Goal: Task Accomplishment & Management: Use online tool/utility

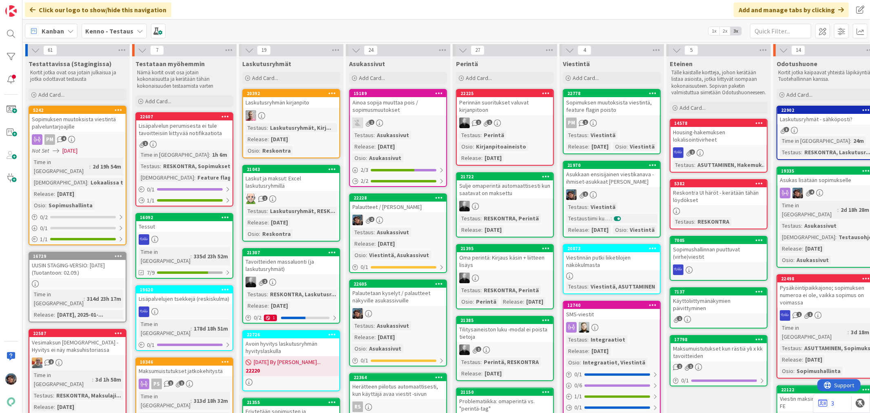
click at [836, 232] on div "Testausohjeet..." at bounding box center [860, 236] width 49 height 9
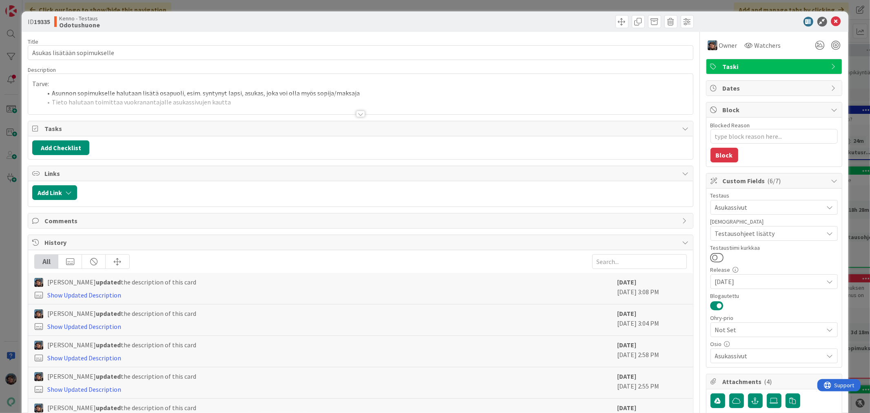
click at [356, 113] on div at bounding box center [360, 113] width 9 height 7
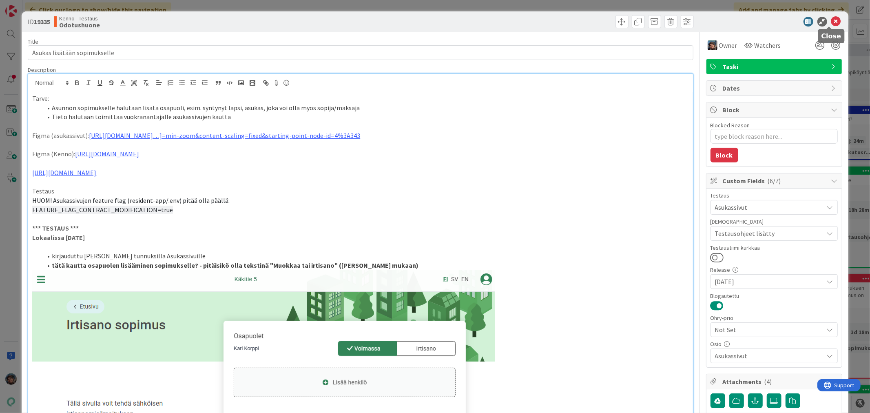
click at [831, 20] on icon at bounding box center [836, 22] width 10 height 10
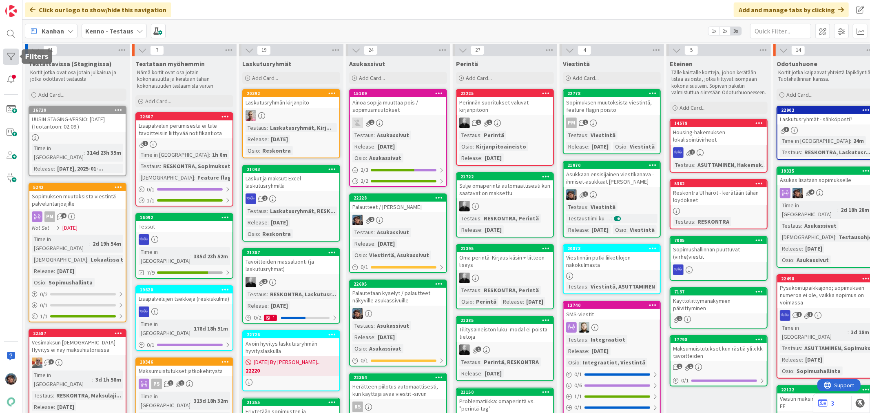
click at [11, 57] on div at bounding box center [11, 57] width 16 height 16
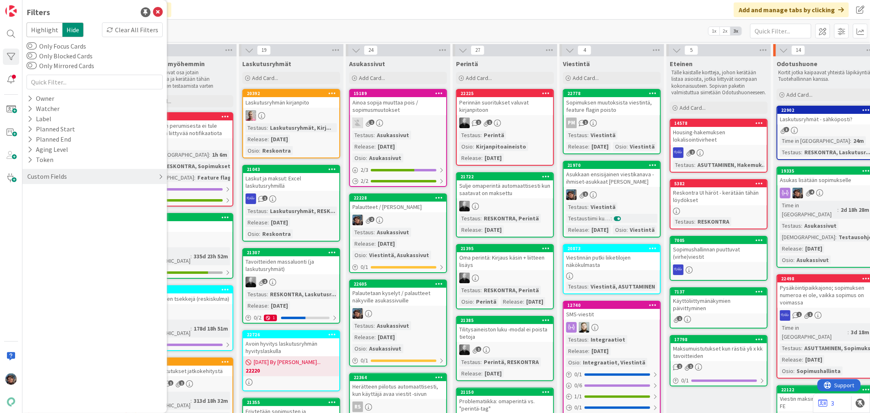
click at [159, 174] on icon at bounding box center [161, 176] width 4 height 7
click at [29, 222] on icon at bounding box center [29, 223] width 5 height 7
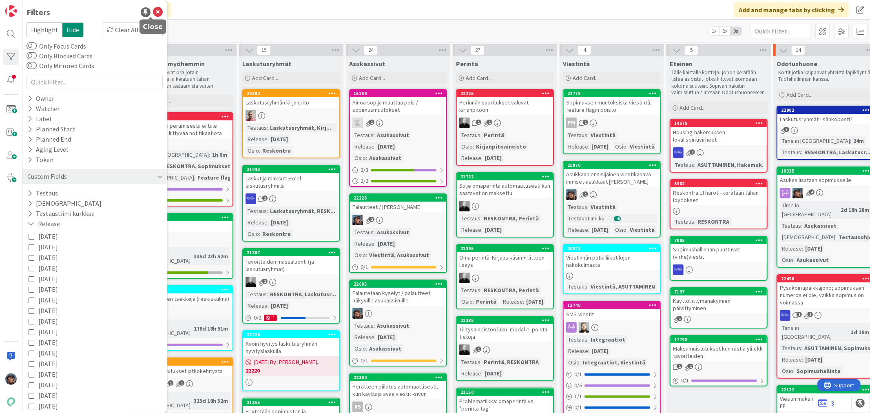
drag, startPoint x: 149, startPoint y: 9, endPoint x: 151, endPoint y: 13, distance: 4.4
click at [153, 9] on icon at bounding box center [158, 12] width 10 height 10
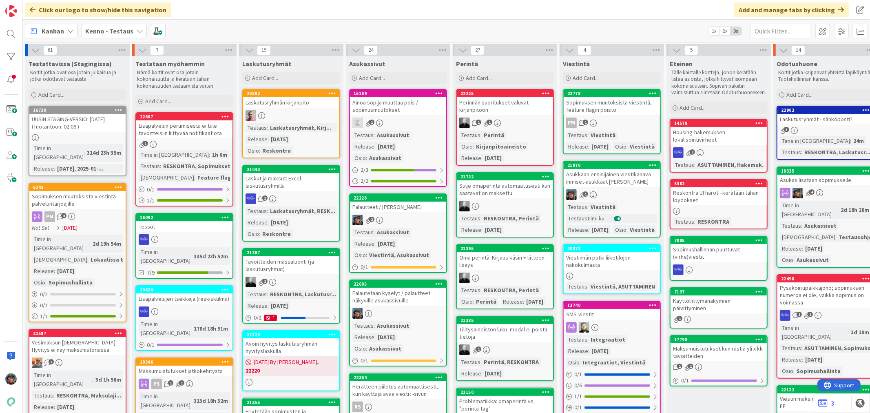
click at [638, 200] on div "1" at bounding box center [611, 194] width 96 height 11
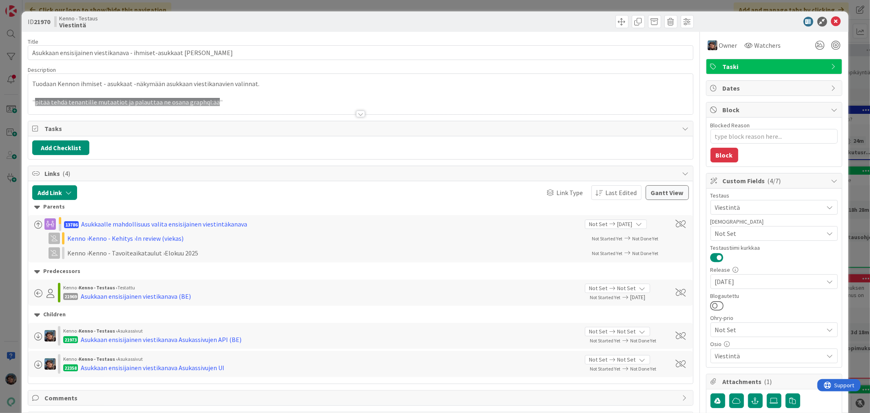
click at [356, 115] on div at bounding box center [360, 113] width 9 height 7
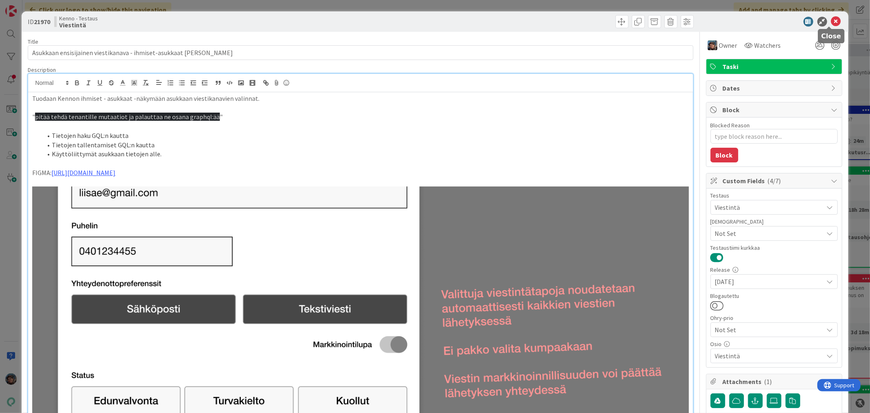
drag, startPoint x: 830, startPoint y: 21, endPoint x: 678, endPoint y: 70, distance: 159.8
click at [831, 21] on icon at bounding box center [836, 22] width 10 height 10
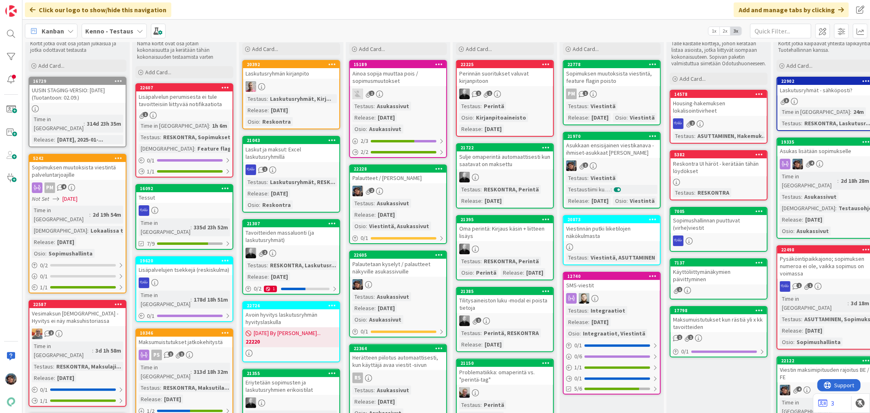
scroll to position [45, 0]
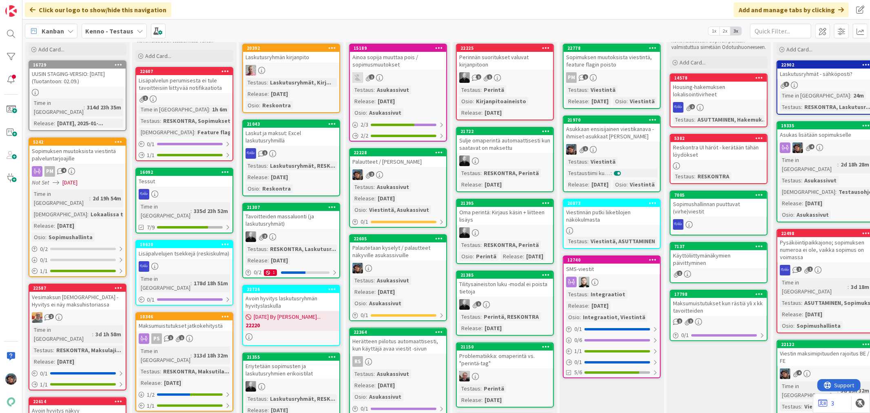
click at [418, 186] on div "Testaus : Asukassivut Release : 2025-08-20 Osio : Viestintä, Asukassivut" at bounding box center [397, 198] width 91 height 32
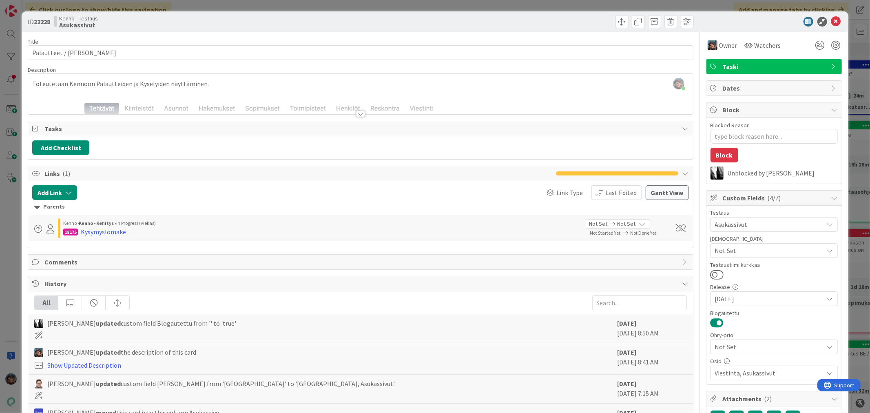
click at [356, 113] on div at bounding box center [360, 113] width 9 height 7
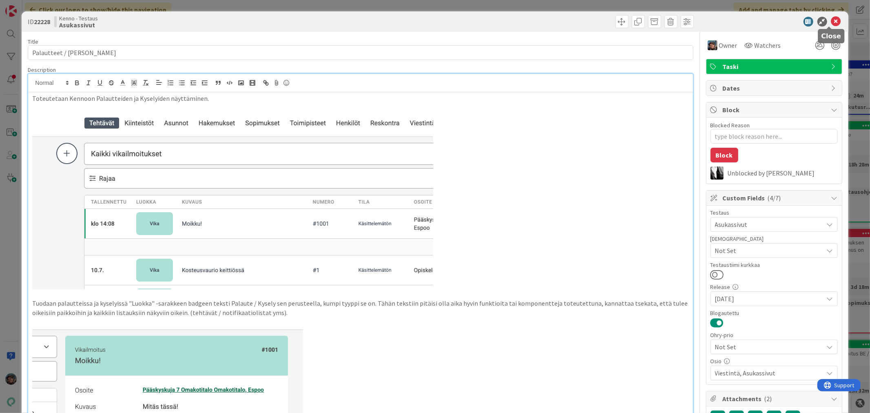
click at [831, 21] on icon at bounding box center [836, 22] width 10 height 10
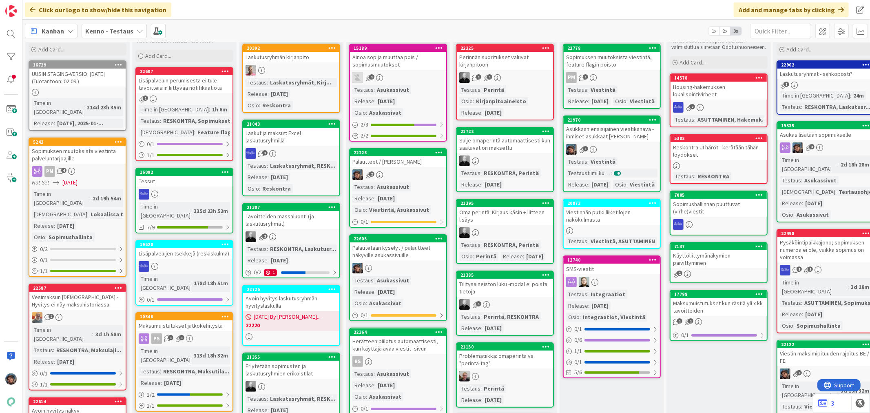
drag, startPoint x: 112, startPoint y: 30, endPoint x: 115, endPoint y: 35, distance: 5.5
click at [112, 30] on b "Kenno - Testaus" at bounding box center [109, 31] width 48 height 8
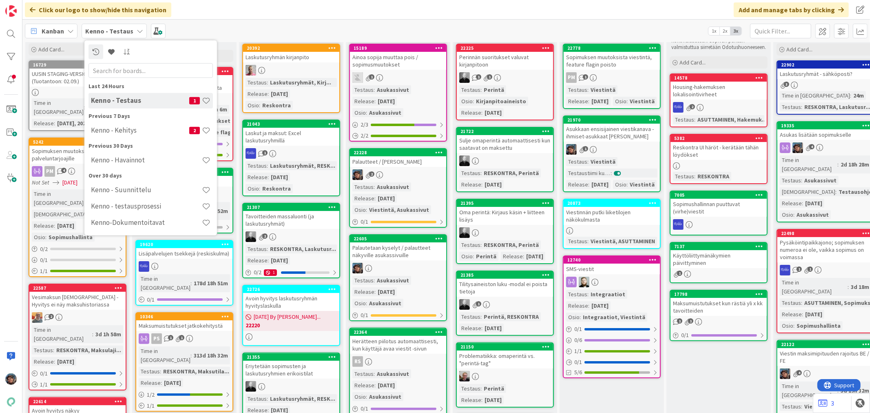
click at [117, 130] on h4 "Kenno - Kehitys" at bounding box center [140, 130] width 98 height 8
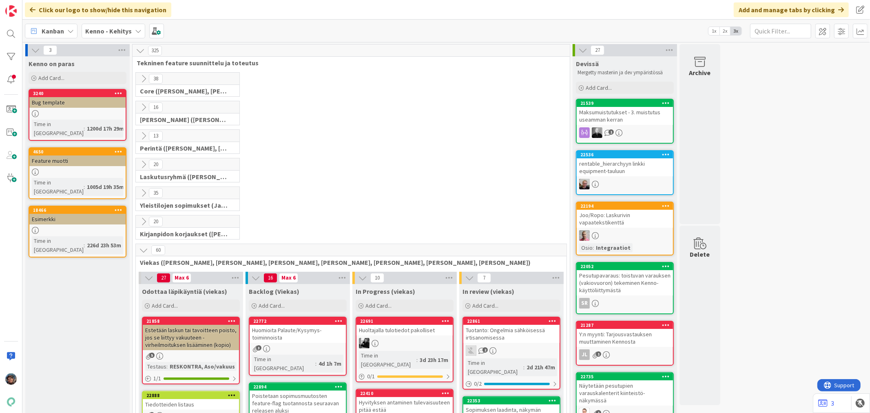
click at [294, 334] on div "Huomioita Palaute/Kysymys-toiminnoista" at bounding box center [298, 334] width 96 height 18
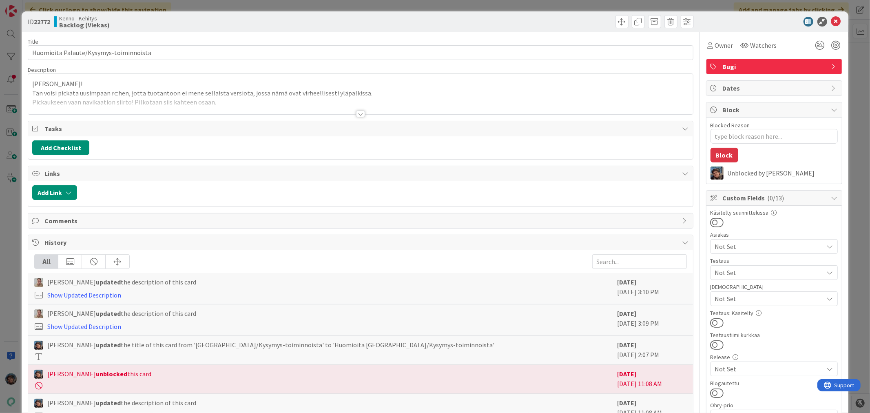
click at [356, 113] on div at bounding box center [360, 113] width 9 height 7
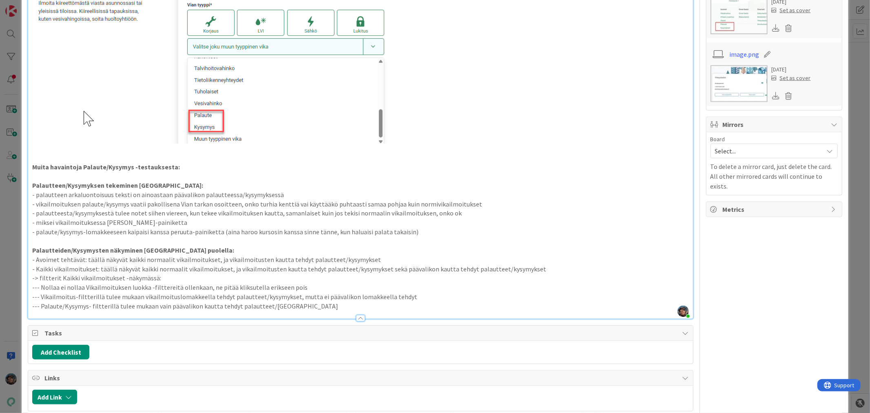
scroll to position [679, 0]
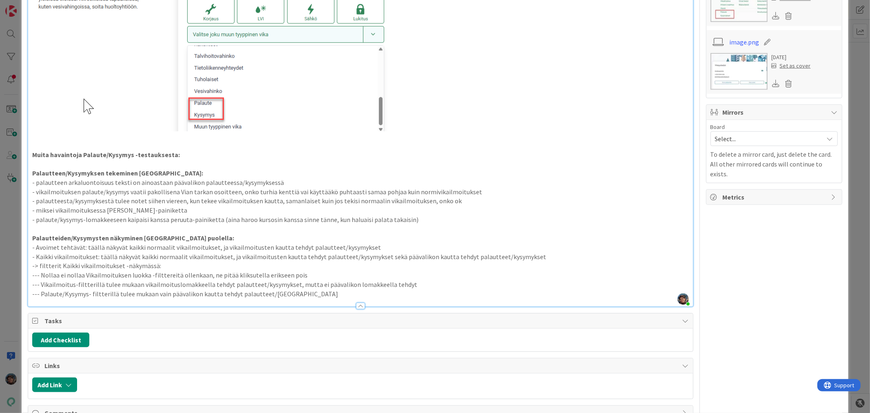
type textarea "x"
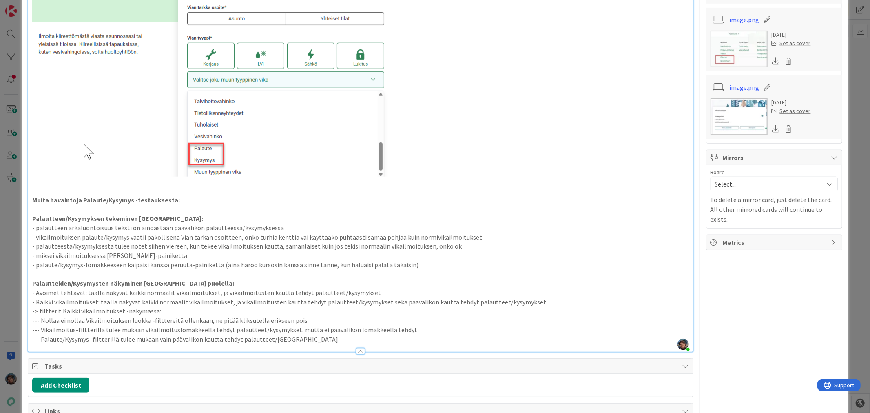
scroll to position [815, 0]
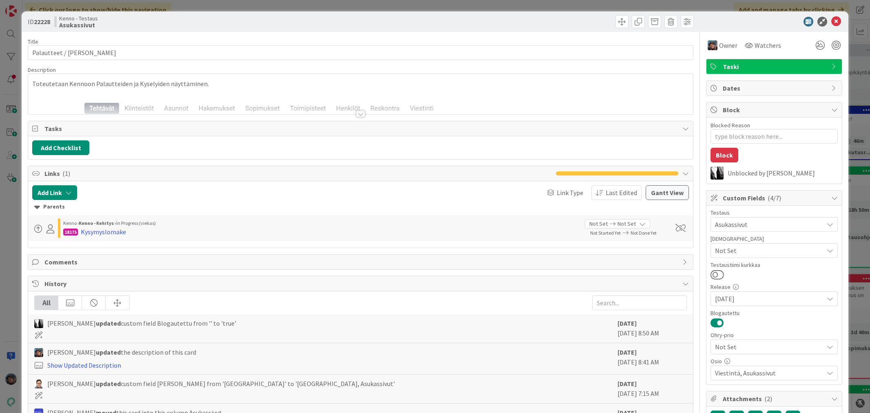
type textarea "x"
click at [356, 115] on div at bounding box center [360, 113] width 9 height 7
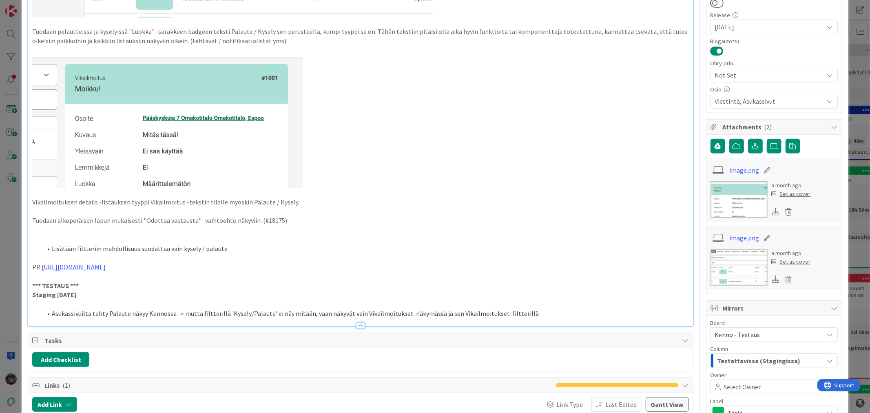
scroll to position [317, 0]
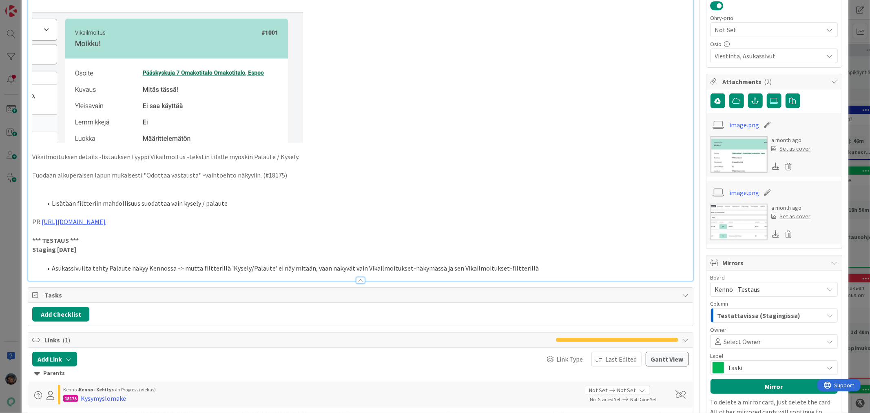
click at [522, 263] on li "Asukassivuilta tehty Palaute näkyy Kennossa -> mutta filtterillä 'Kysely/Palaut…" at bounding box center [365, 267] width 646 height 9
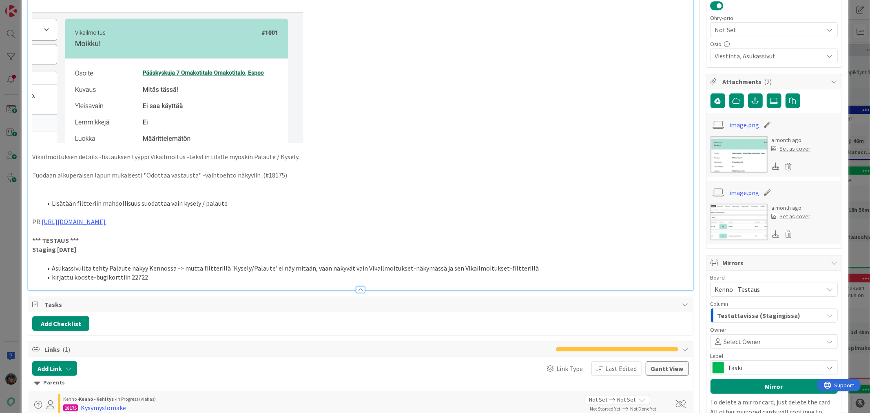
type textarea "x"
click at [58, 365] on button "Add Link" at bounding box center [54, 368] width 45 height 15
click at [75, 327] on span "Current Board" at bounding box center [62, 330] width 40 height 8
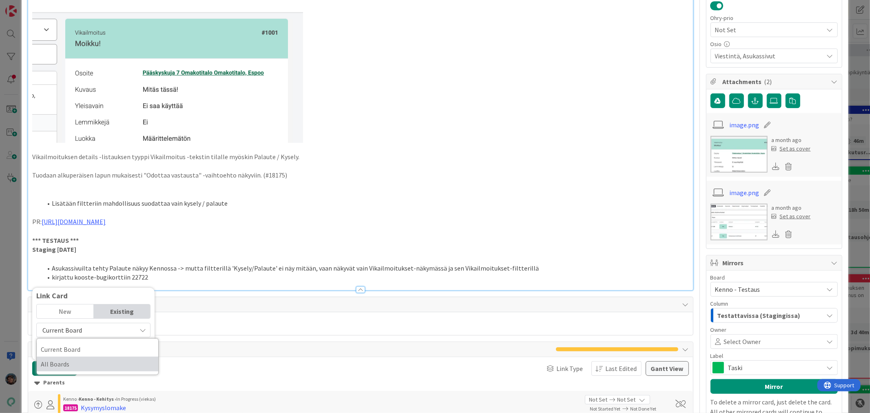
click at [67, 362] on span "All Boards" at bounding box center [97, 364] width 113 height 12
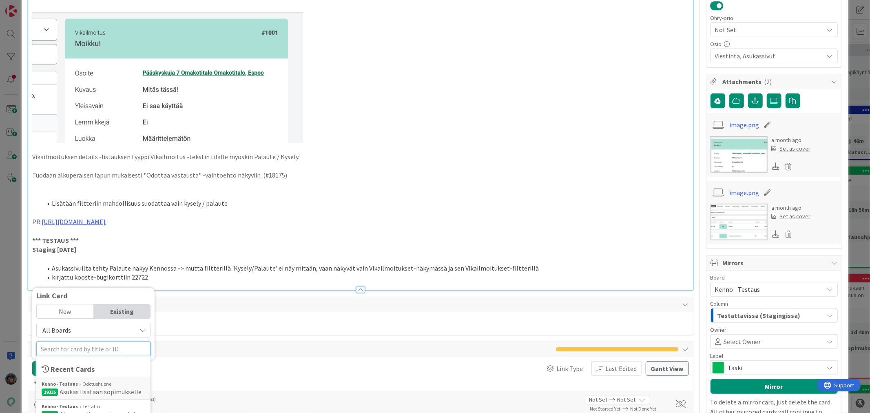
click at [77, 351] on input "text" at bounding box center [93, 348] width 114 height 15
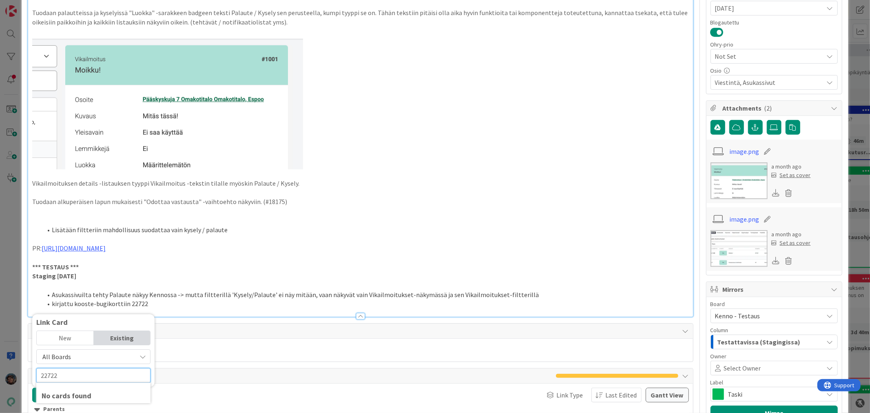
scroll to position [408, 0]
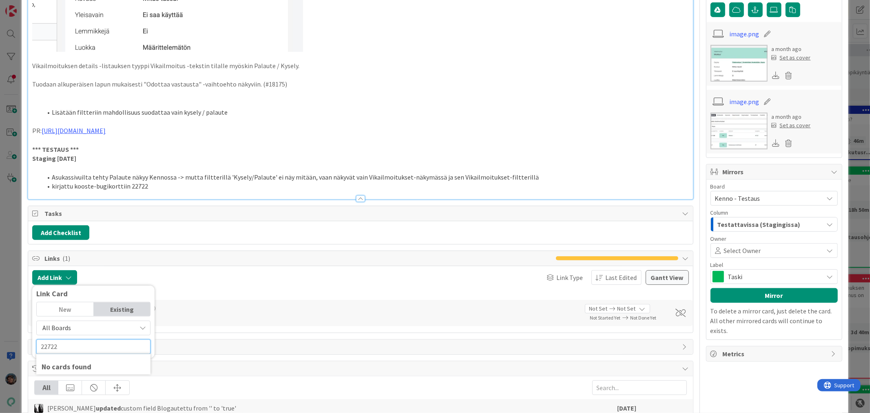
drag, startPoint x: 51, startPoint y: 347, endPoint x: 75, endPoint y: 351, distance: 25.1
click at [72, 351] on input "22722" at bounding box center [93, 346] width 114 height 15
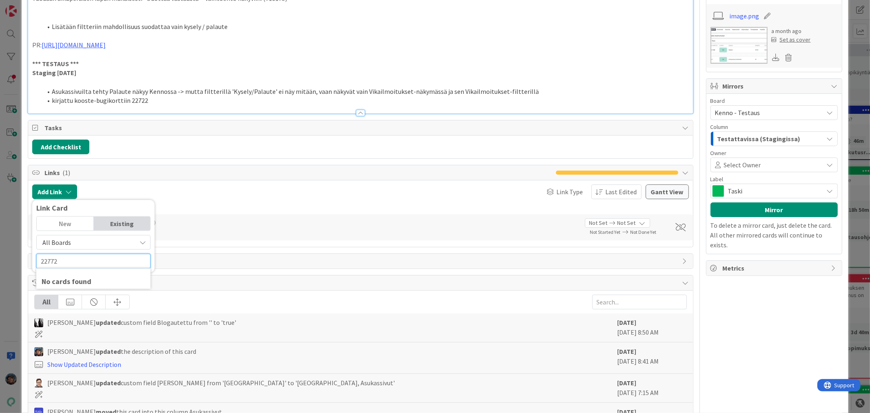
scroll to position [498, 0]
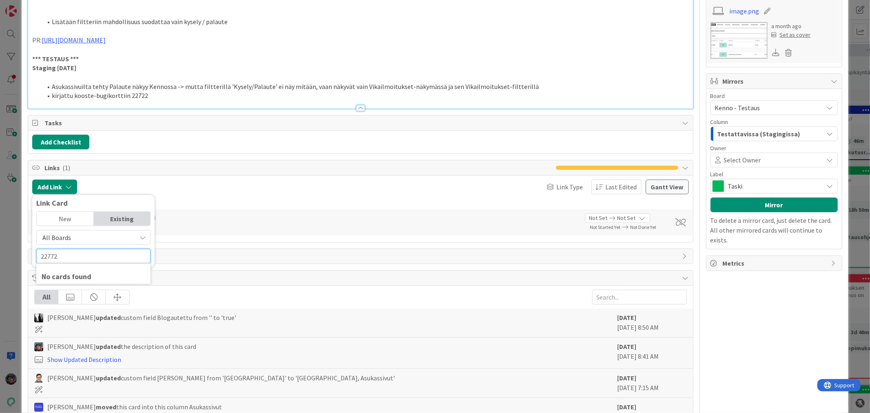
click at [106, 256] on input "22772" at bounding box center [93, 256] width 114 height 15
type input "22772"
click at [66, 218] on div "New" at bounding box center [65, 219] width 57 height 14
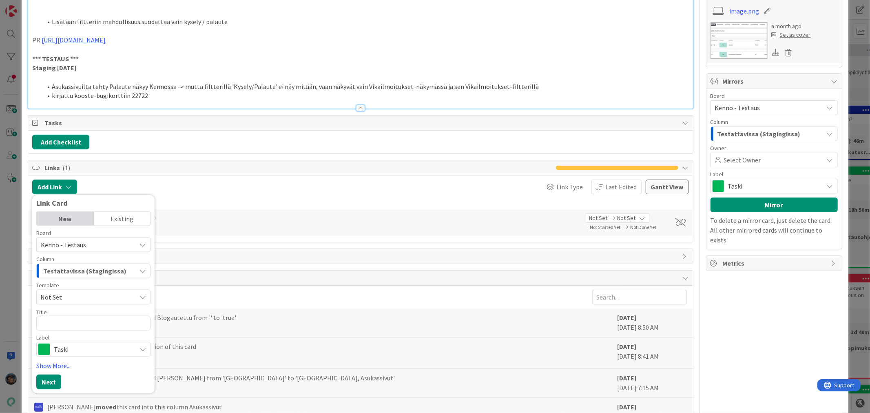
click at [198, 230] on div "18175 Kysymyslomake" at bounding box center [320, 226] width 515 height 10
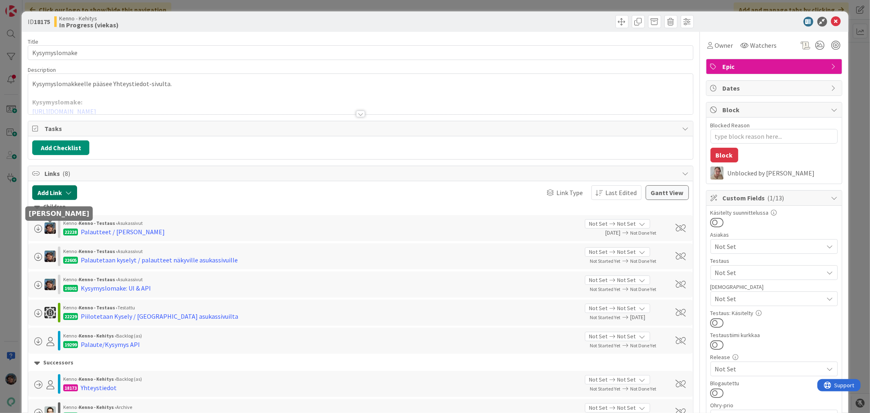
type textarea "x"
click at [46, 192] on button "Add Link" at bounding box center [54, 192] width 45 height 15
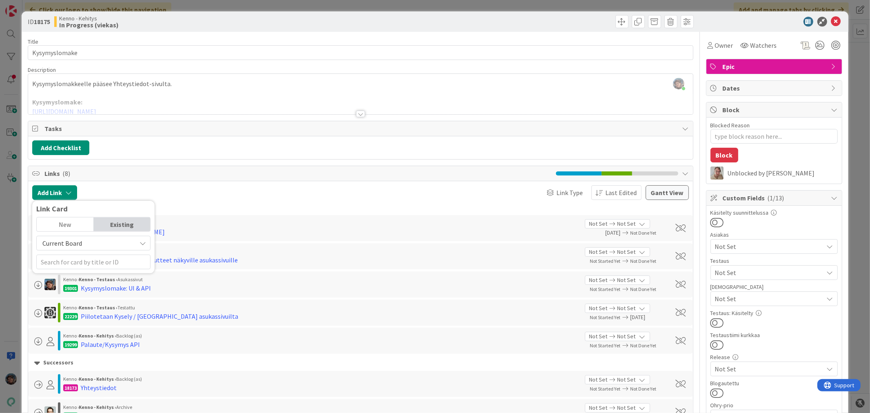
click at [77, 223] on div "New" at bounding box center [65, 224] width 57 height 14
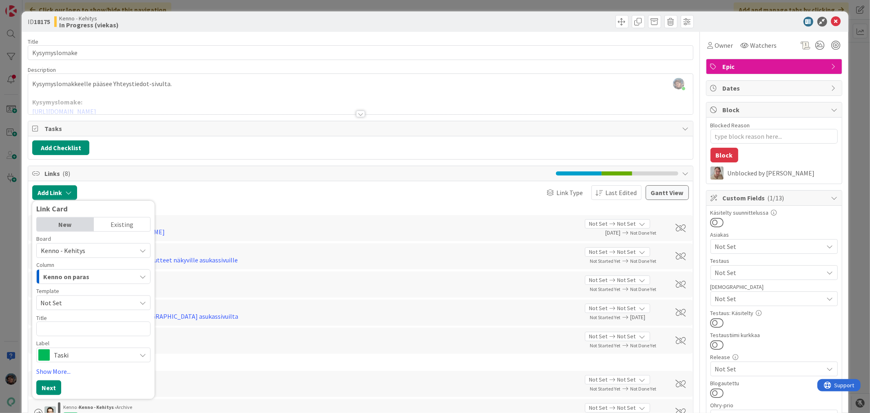
click at [119, 222] on div "Existing" at bounding box center [122, 224] width 57 height 14
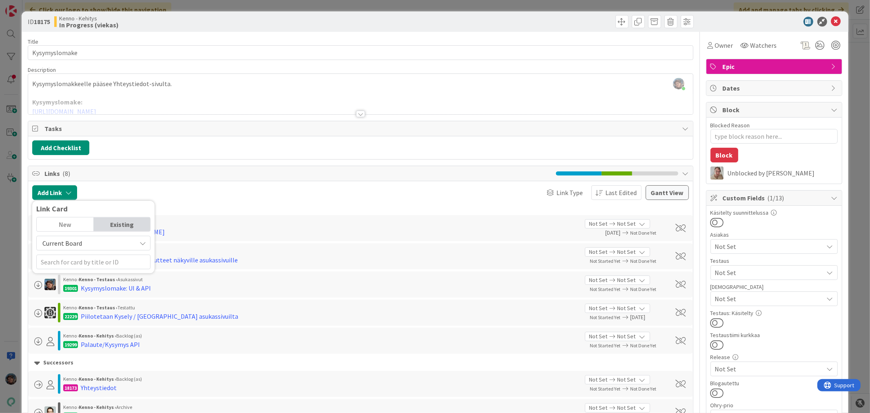
click at [83, 243] on span "Current Board" at bounding box center [86, 242] width 91 height 11
click at [75, 277] on span "All Boards" at bounding box center [97, 277] width 113 height 12
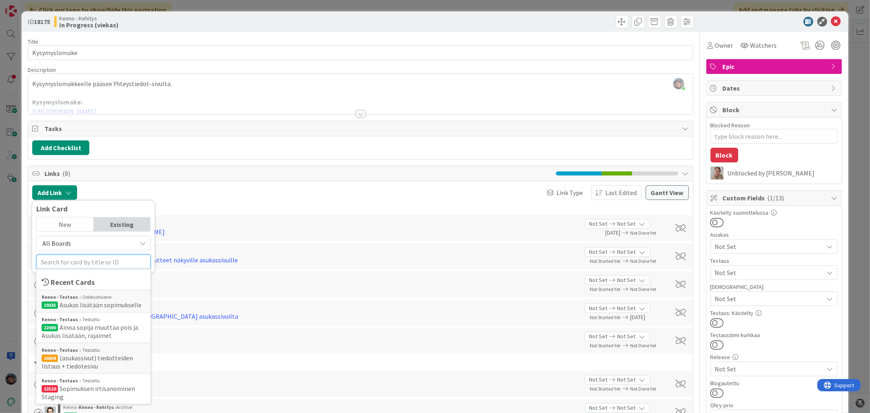
click at [80, 262] on input "text" at bounding box center [93, 261] width 114 height 15
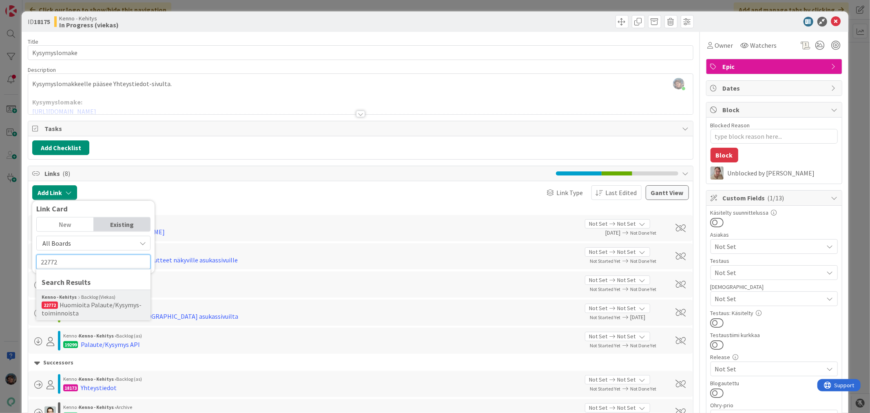
type input "22772"
click at [91, 307] on span "Huomioita Palaute/Kysymys-toiminnoista" at bounding box center [92, 308] width 100 height 16
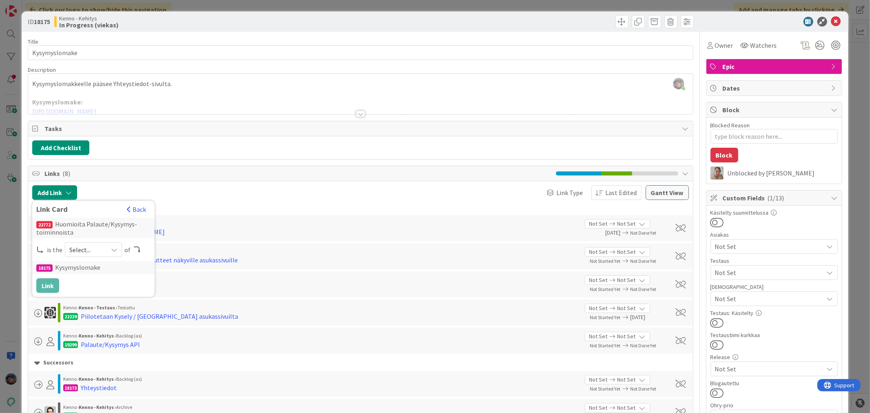
click at [83, 248] on span "Select..." at bounding box center [86, 249] width 34 height 11
click at [97, 309] on span "successor" at bounding box center [137, 313] width 92 height 12
click at [51, 284] on button "Link" at bounding box center [47, 285] width 23 height 15
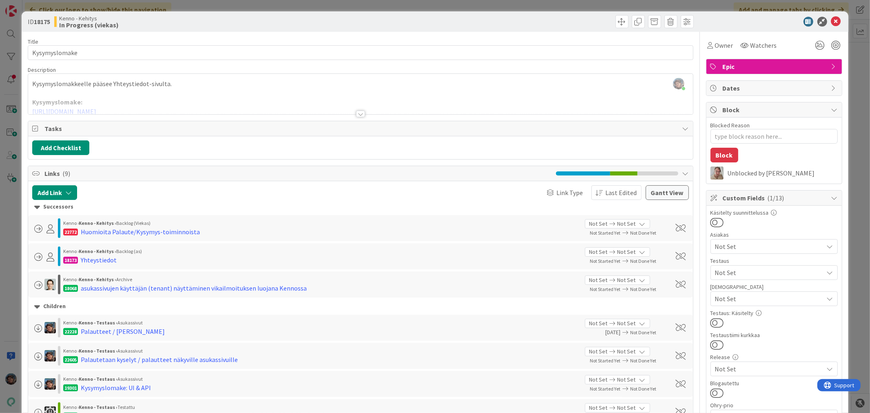
click at [357, 113] on div at bounding box center [360, 113] width 9 height 7
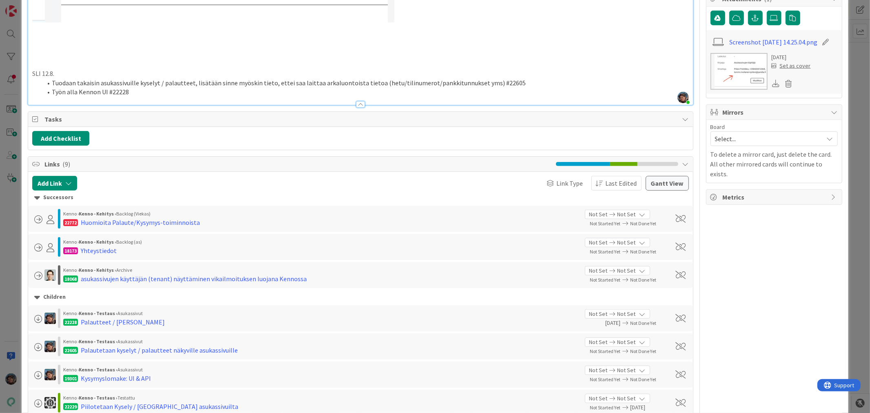
scroll to position [543, 0]
click at [675, 215] on span at bounding box center [680, 219] width 10 height 8
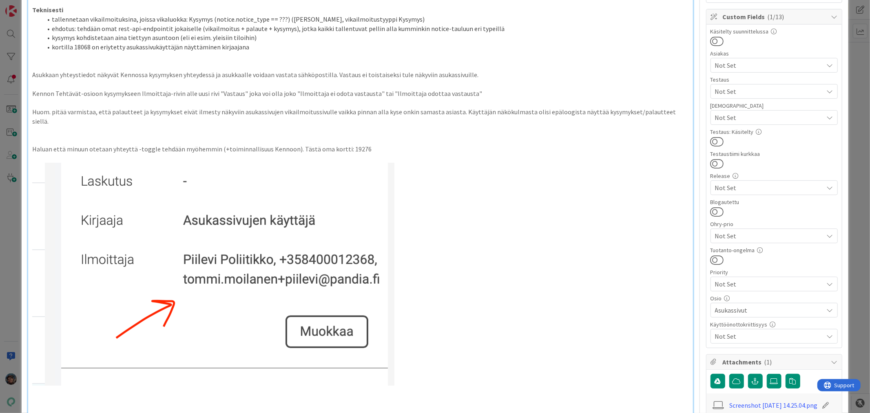
scroll to position [0, 0]
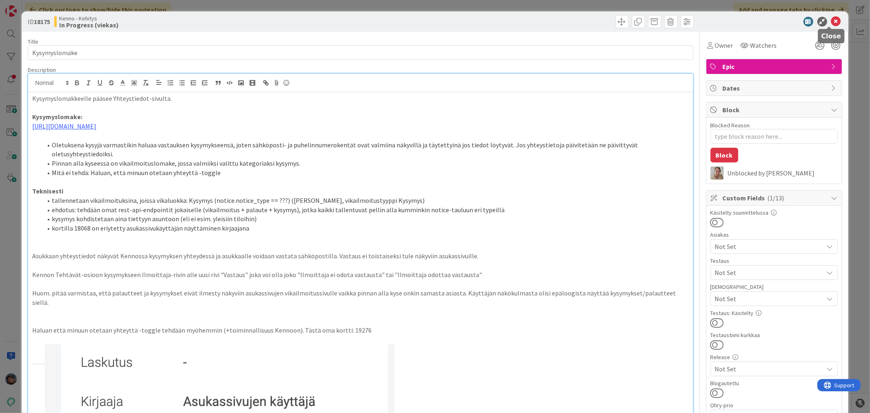
click at [831, 19] on icon at bounding box center [836, 22] width 10 height 10
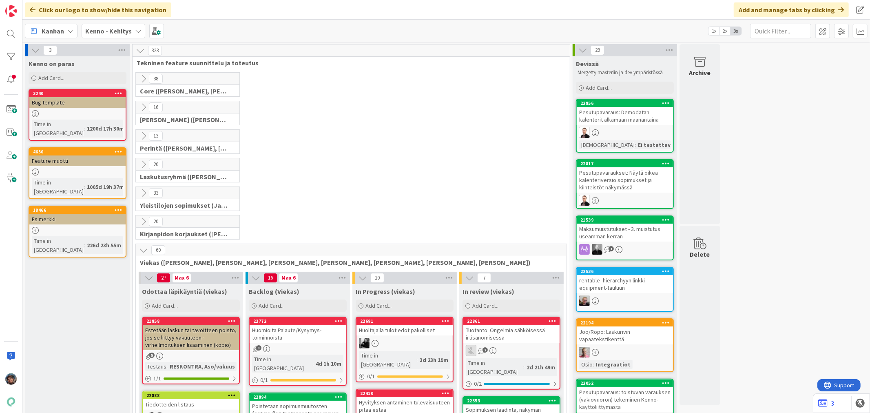
click at [111, 31] on b "Kenno - Kehitys" at bounding box center [108, 31] width 46 height 8
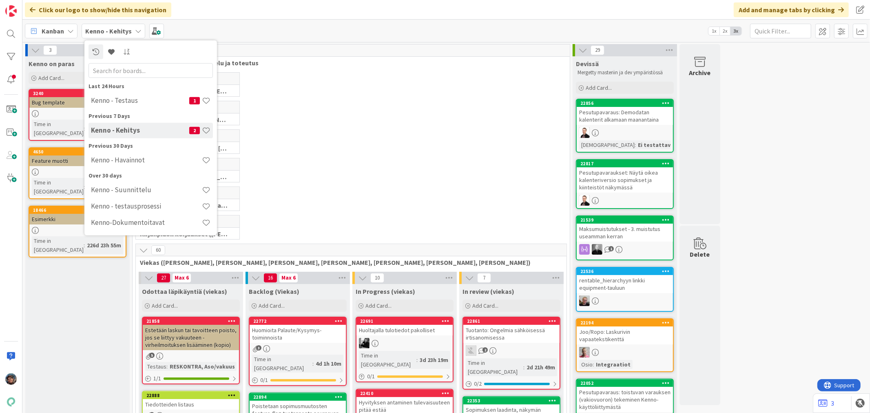
click at [120, 103] on h4 "Kenno - Testaus" at bounding box center [140, 100] width 98 height 8
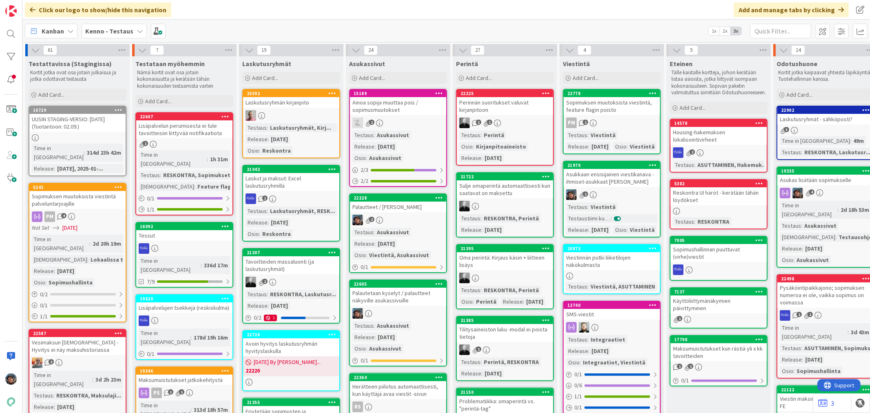
click at [400, 236] on div "Testaus : Asukassivut Release : 2025-08-20 Osio : Viestintä, Asukassivut" at bounding box center [397, 244] width 91 height 32
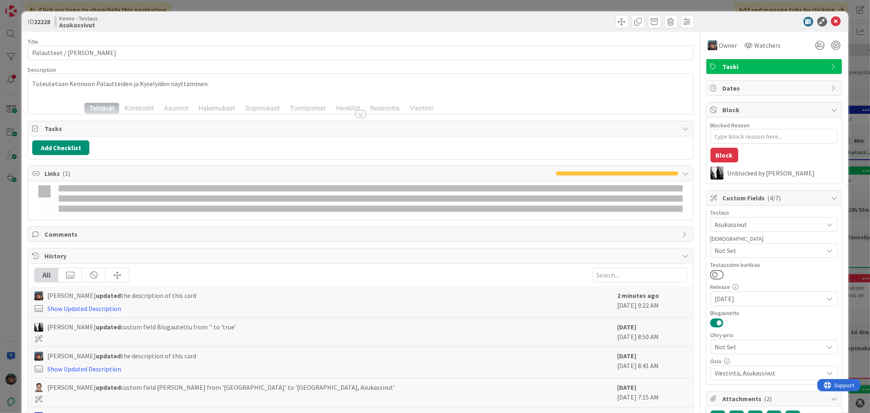
type textarea "x"
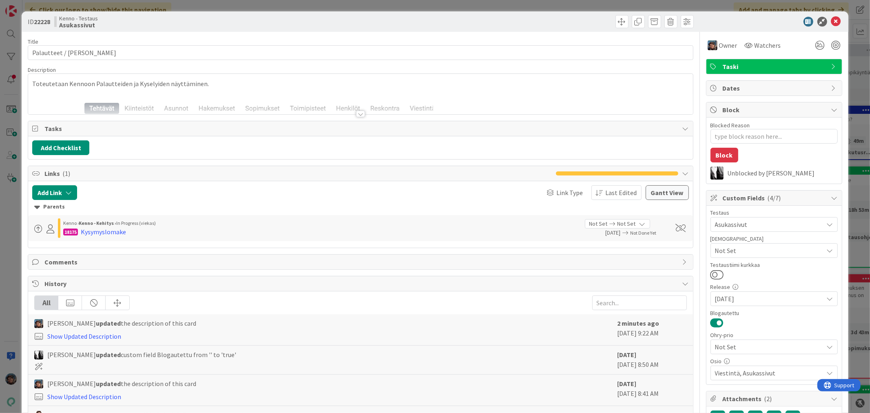
click at [356, 114] on div at bounding box center [360, 113] width 9 height 7
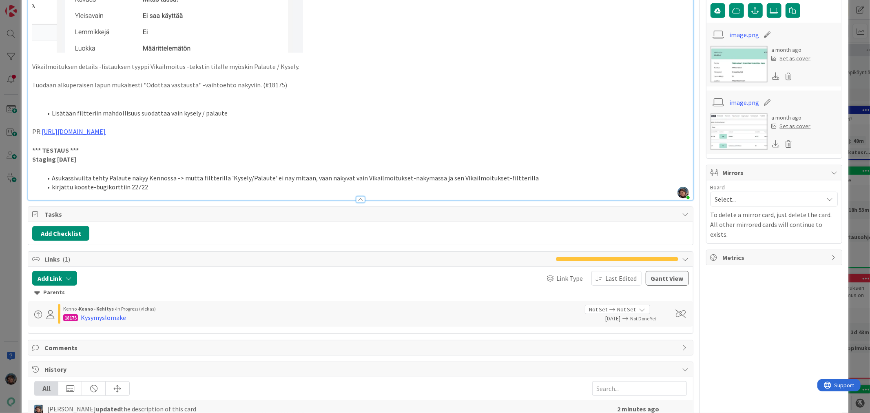
scroll to position [408, 0]
click at [136, 185] on li "kirjattu kooste-bugikorttiin 22722" at bounding box center [365, 185] width 646 height 9
click at [52, 280] on button "Add Link" at bounding box center [54, 277] width 45 height 15
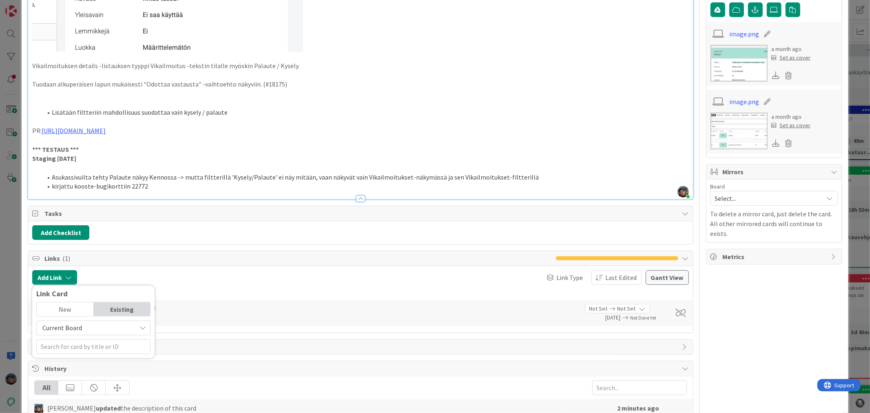
click at [80, 329] on span "Current Board" at bounding box center [62, 328] width 40 height 8
click at [83, 359] on span "All Boards" at bounding box center [97, 362] width 113 height 12
click at [86, 347] on input "text" at bounding box center [93, 346] width 114 height 15
click at [79, 390] on span "Huomioita Palaute/Kysymys-toiminnoista" at bounding box center [92, 393] width 100 height 16
click at [77, 333] on span "Select..." at bounding box center [86, 334] width 34 height 11
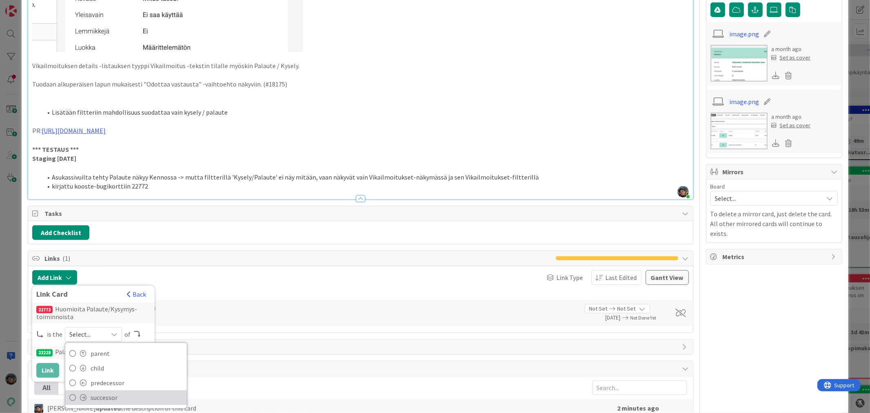
click at [97, 395] on span "successor" at bounding box center [137, 397] width 92 height 12
click at [48, 371] on button "Link" at bounding box center [47, 370] width 23 height 15
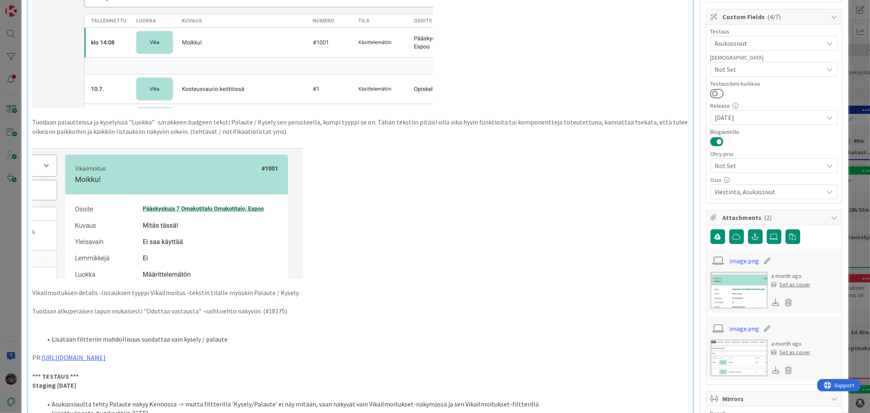
scroll to position [0, 0]
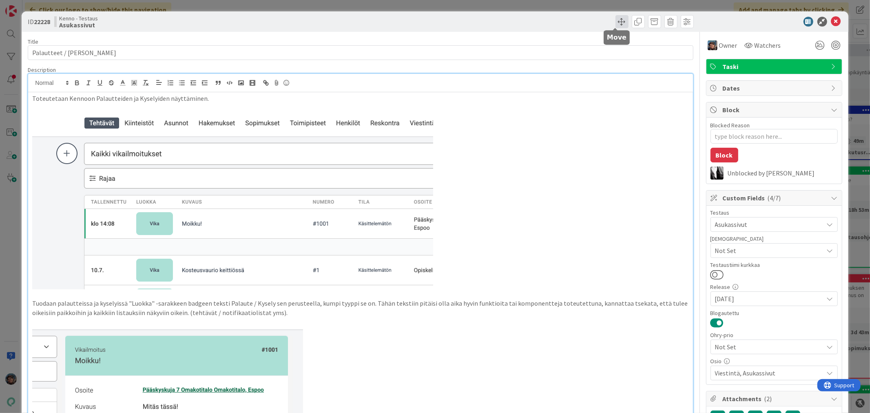
click at [615, 19] on span at bounding box center [621, 21] width 13 height 13
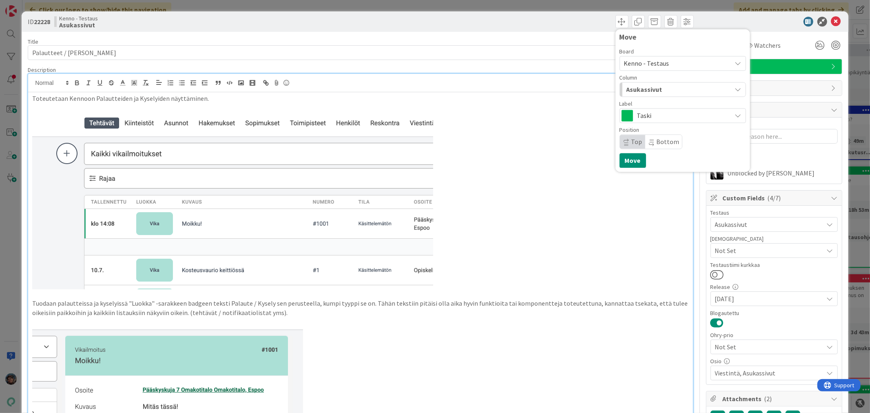
click at [658, 88] on div "Asukassivut" at bounding box center [677, 89] width 107 height 13
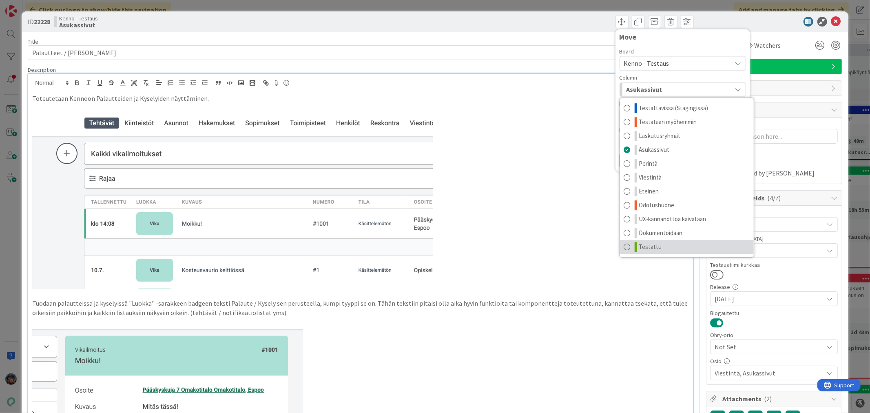
click at [654, 246] on link "Testattu" at bounding box center [687, 247] width 134 height 14
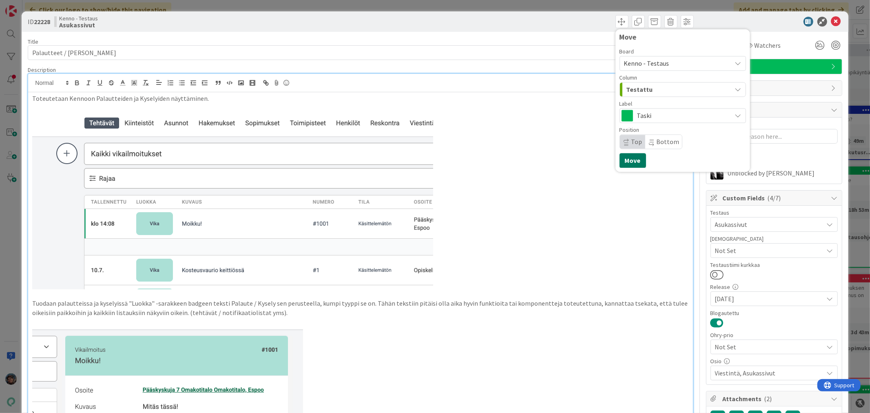
click at [630, 159] on button "Move" at bounding box center [632, 160] width 27 height 15
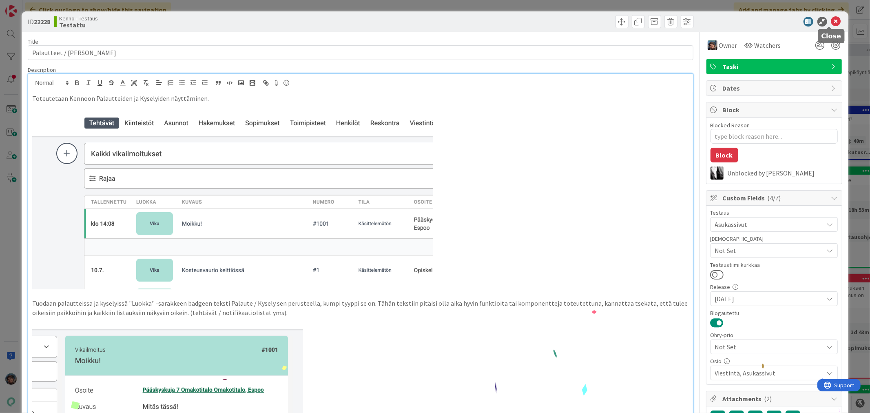
click at [831, 19] on icon at bounding box center [836, 22] width 10 height 10
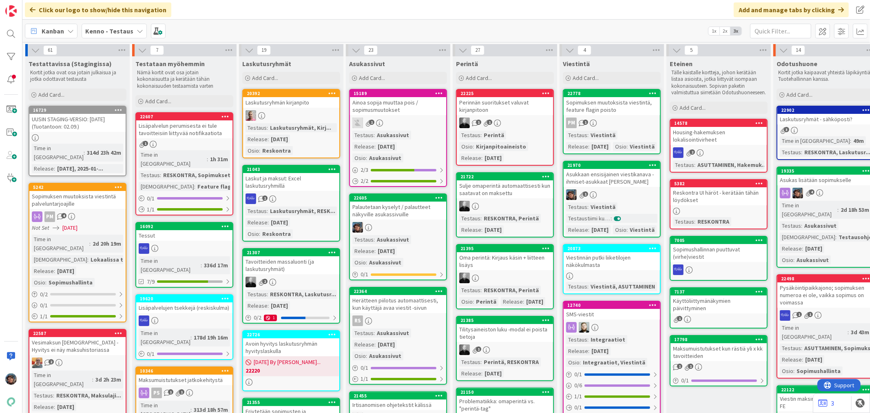
click at [401, 223] on div at bounding box center [398, 227] width 96 height 11
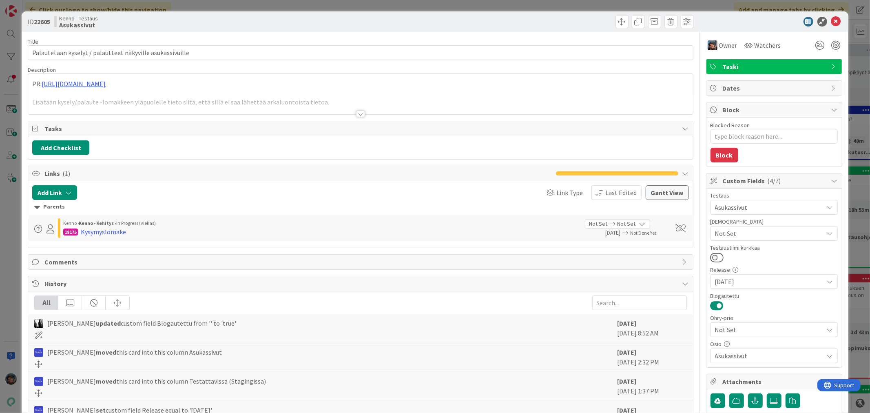
type textarea "x"
click at [356, 113] on div at bounding box center [360, 113] width 9 height 7
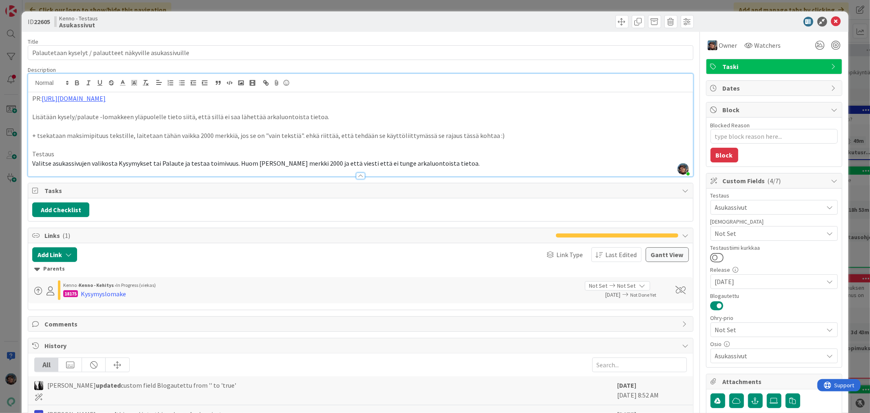
click at [447, 166] on p "Valitse asukassivujen valikosta Kysymykset tai Palaute ja testaa toimivuus. Huo…" at bounding box center [360, 163] width 656 height 9
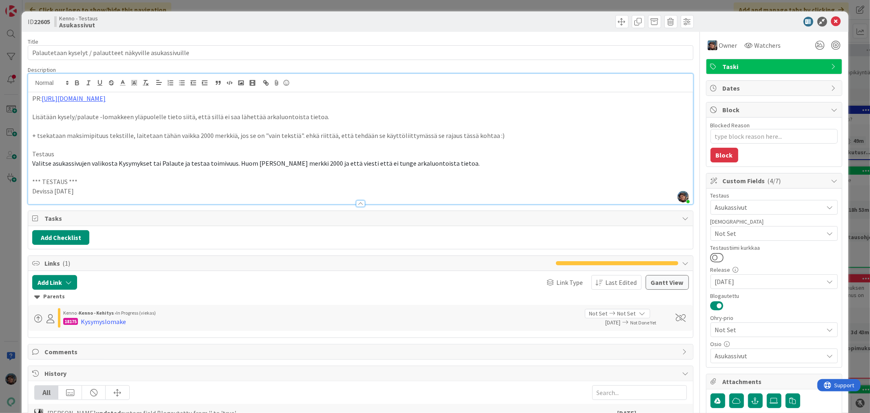
drag, startPoint x: 86, startPoint y: 189, endPoint x: 17, endPoint y: 181, distance: 68.9
click at [17, 181] on div "ID 22605 Kenno - Testaus Asukassivut Title 57 / 128 Palautetaan kyselyt / palau…" at bounding box center [435, 206] width 870 height 413
click at [101, 190] on p "Devissä 2025-08-22" at bounding box center [360, 190] width 656 height 9
click at [89, 190] on p "Devissä 2025-08-22" at bounding box center [360, 190] width 656 height 9
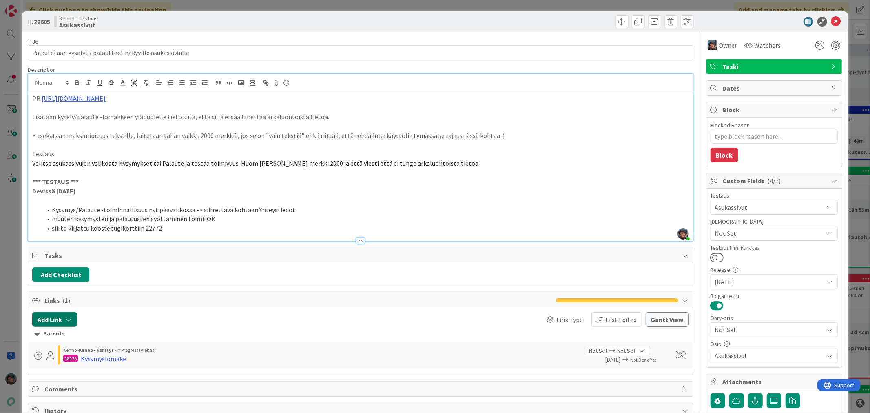
click at [53, 319] on button "Add Link" at bounding box center [54, 319] width 45 height 15
click at [72, 370] on span "Current Board" at bounding box center [62, 370] width 40 height 8
click at [77, 351] on span "All Boards" at bounding box center [97, 351] width 113 height 12
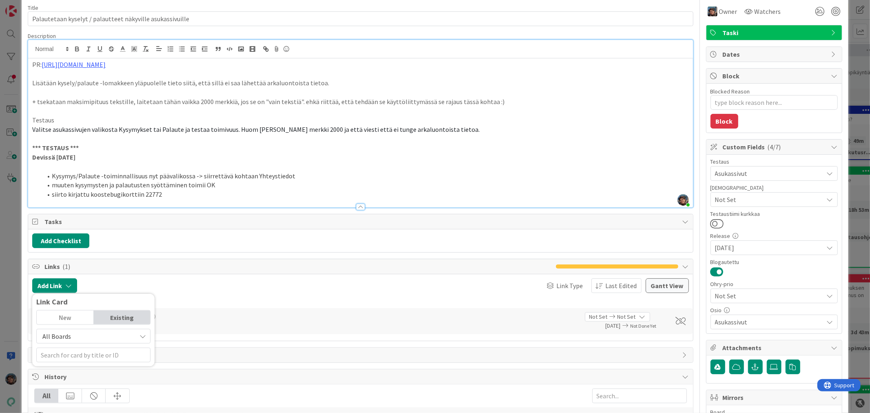
scroll to position [136, 0]
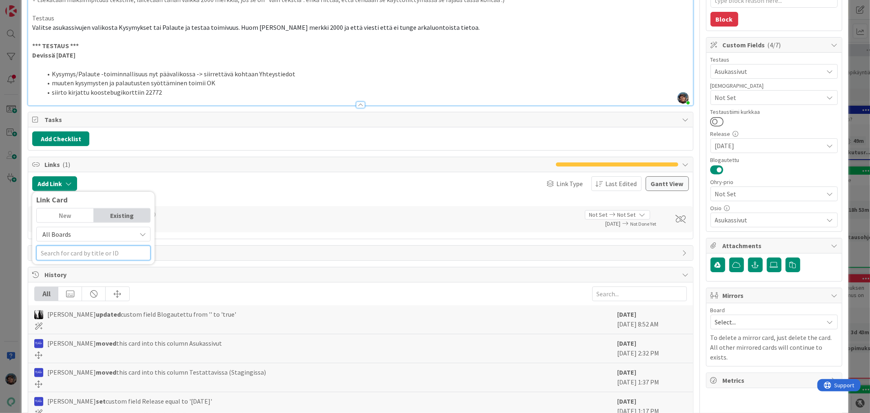
click at [93, 251] on input "text" at bounding box center [93, 252] width 114 height 15
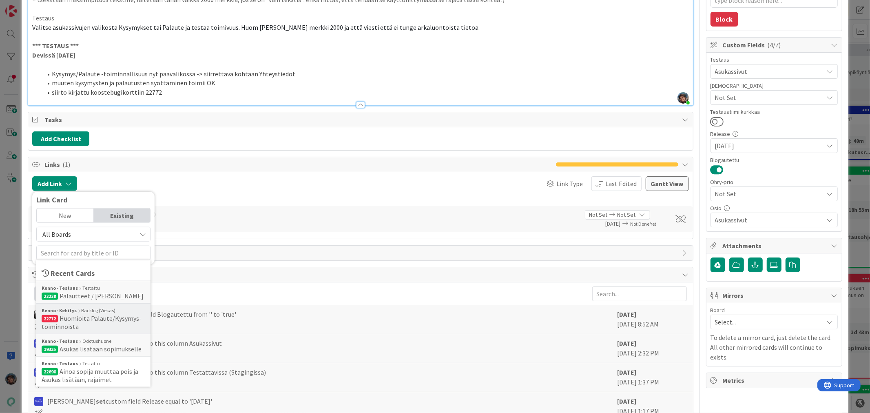
click at [108, 318] on span "Huomioita Palaute/Kysymys-toiminnoista" at bounding box center [92, 322] width 100 height 16
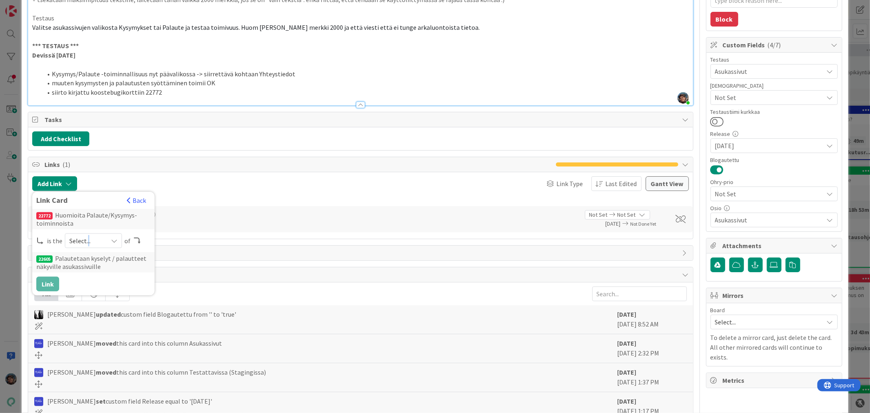
click at [88, 243] on span "Select..." at bounding box center [86, 240] width 34 height 11
click at [93, 304] on span "successor" at bounding box center [137, 303] width 92 height 12
click at [46, 284] on button "Link" at bounding box center [47, 283] width 23 height 15
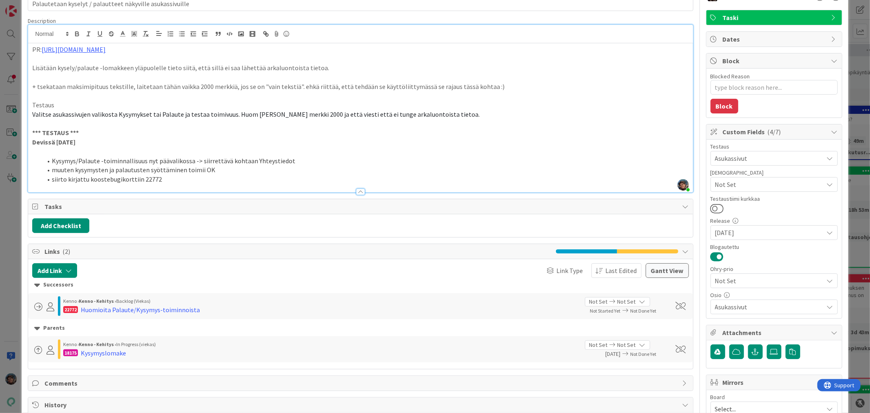
scroll to position [0, 0]
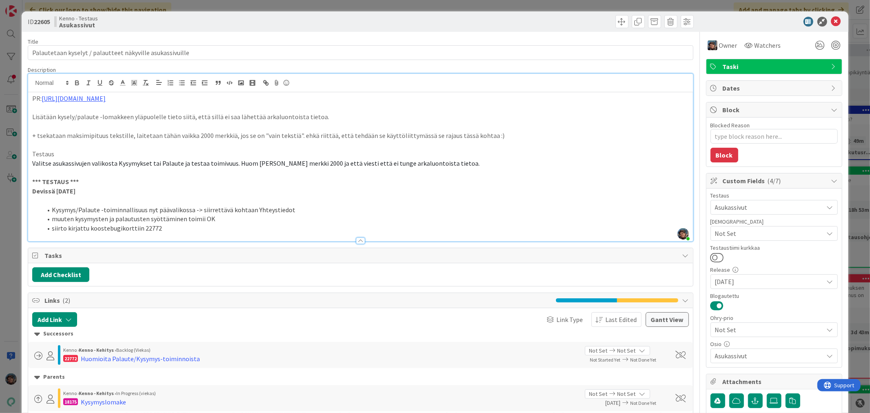
click at [198, 218] on li "muuten kysymysten ja palautusten syöttäminen toimii OK" at bounding box center [365, 218] width 646 height 9
click at [214, 217] on li "muuten kysymysten ja palautusten syöttäminen toimii OK" at bounding box center [365, 218] width 646 height 9
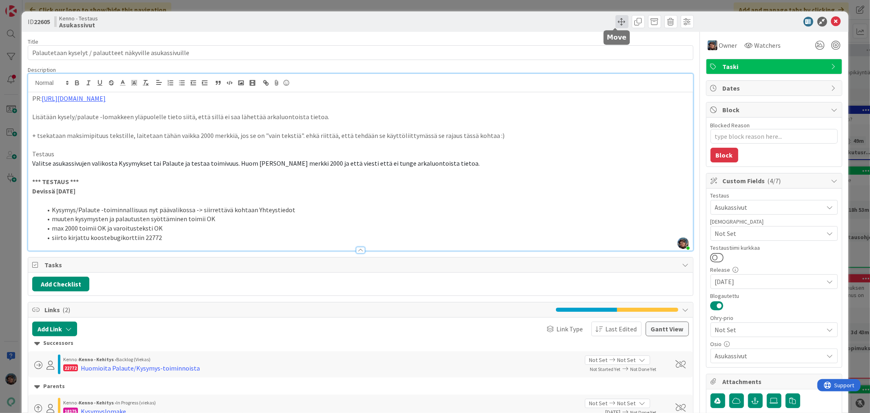
click at [615, 18] on span at bounding box center [621, 21] width 13 height 13
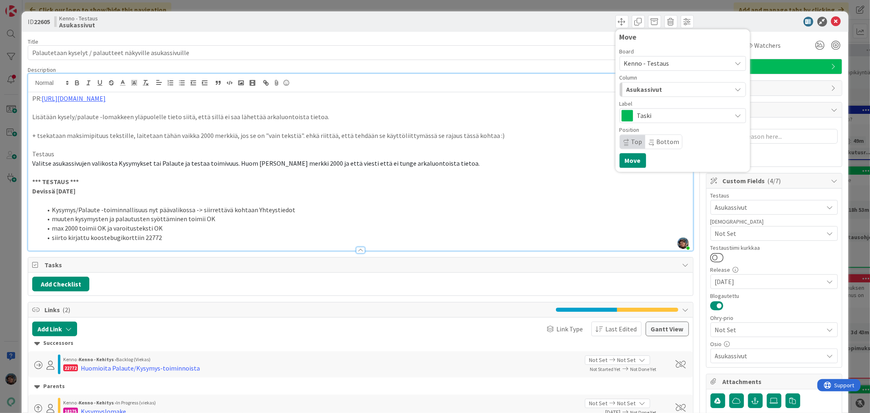
click at [646, 87] on span "Asukassivut" at bounding box center [644, 89] width 36 height 11
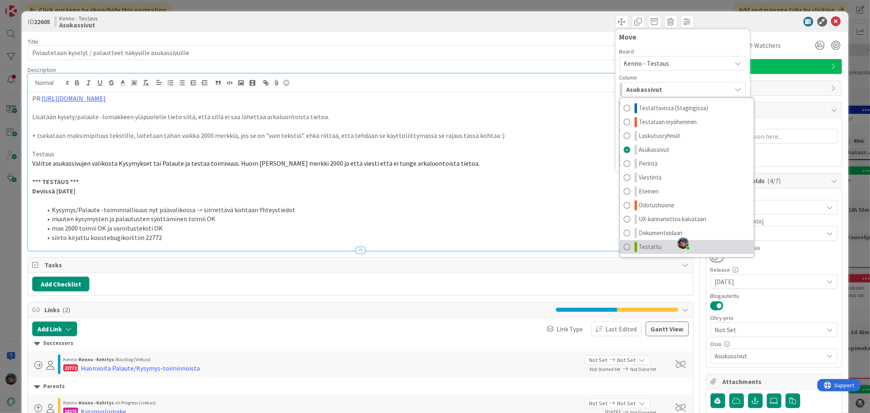
click at [644, 247] on span "Testattu" at bounding box center [650, 247] width 23 height 10
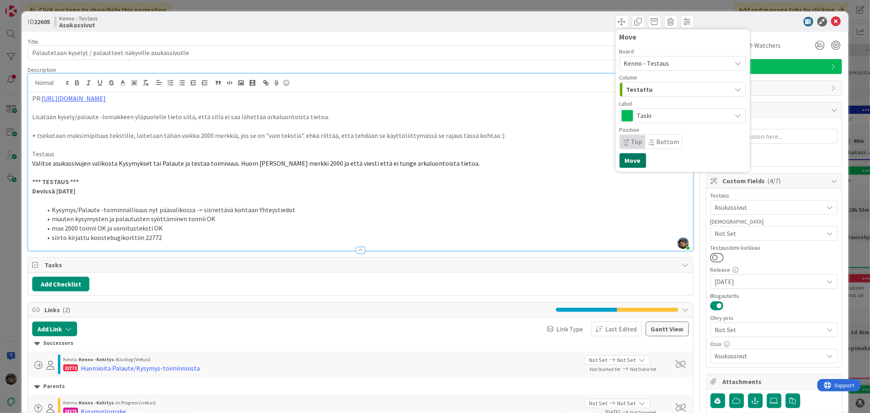
click at [629, 163] on button "Move" at bounding box center [632, 160] width 27 height 15
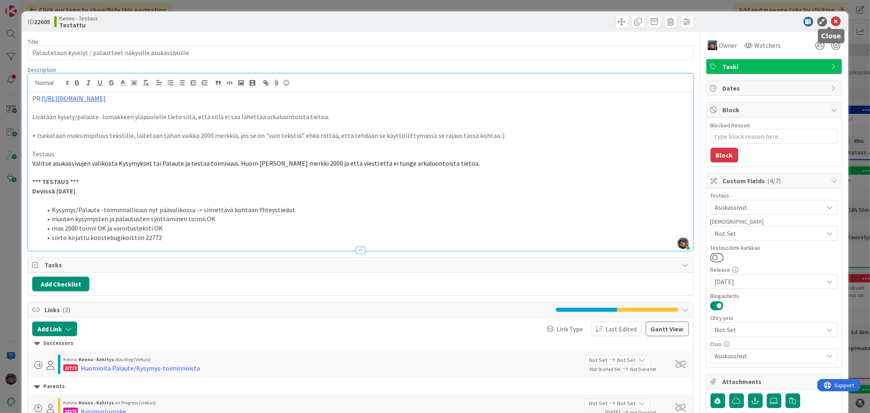
click at [831, 19] on icon at bounding box center [836, 22] width 10 height 10
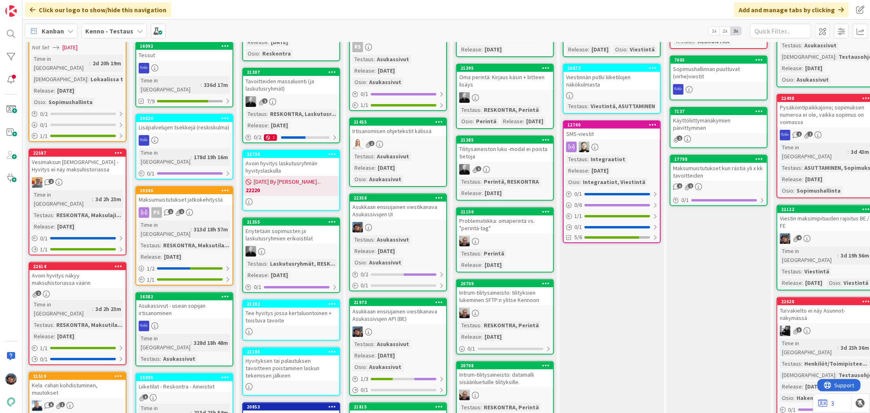
scroll to position [181, 0]
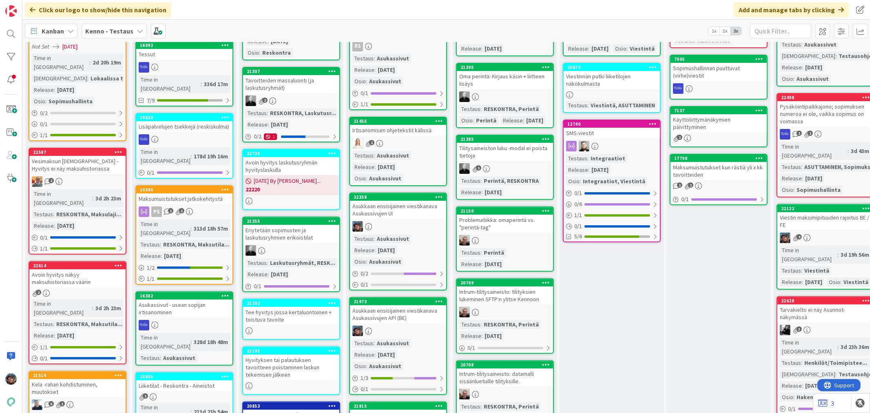
click at [399, 230] on link "22358 Asukkaan ensisijainen viestikanava Asukassivujen UI Testaus : Asukassivut…" at bounding box center [398, 241] width 98 height 98
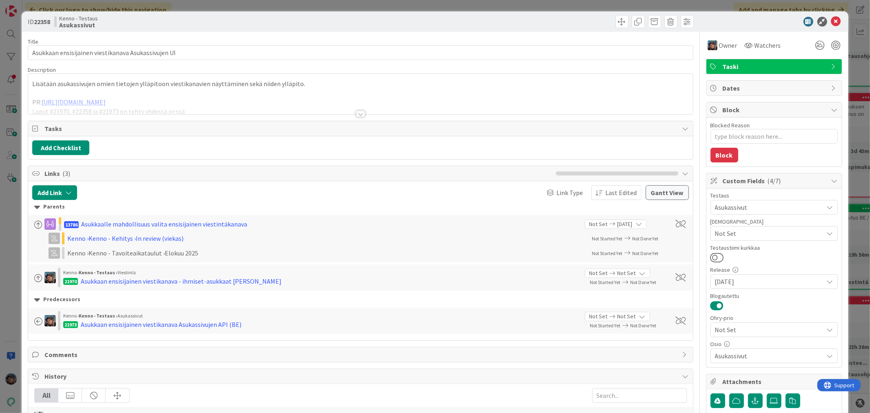
click at [356, 113] on div at bounding box center [360, 113] width 9 height 7
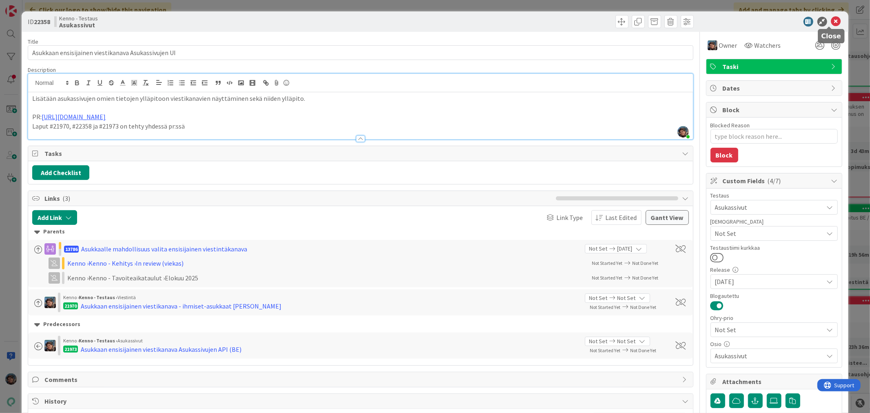
click at [833, 20] on icon at bounding box center [836, 22] width 10 height 10
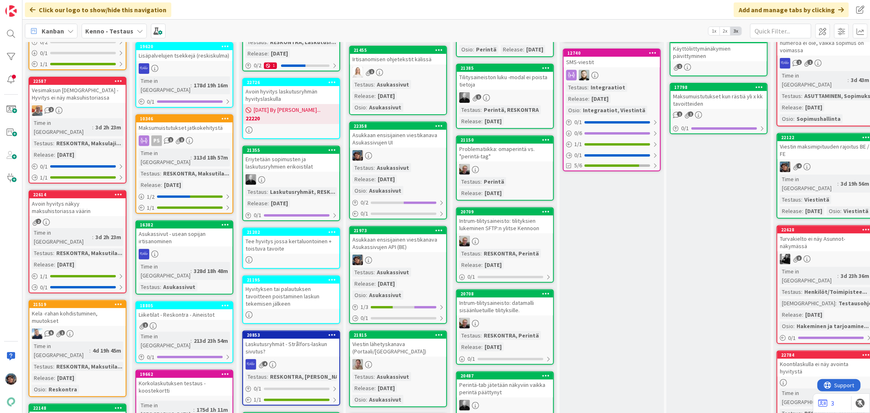
scroll to position [272, 0]
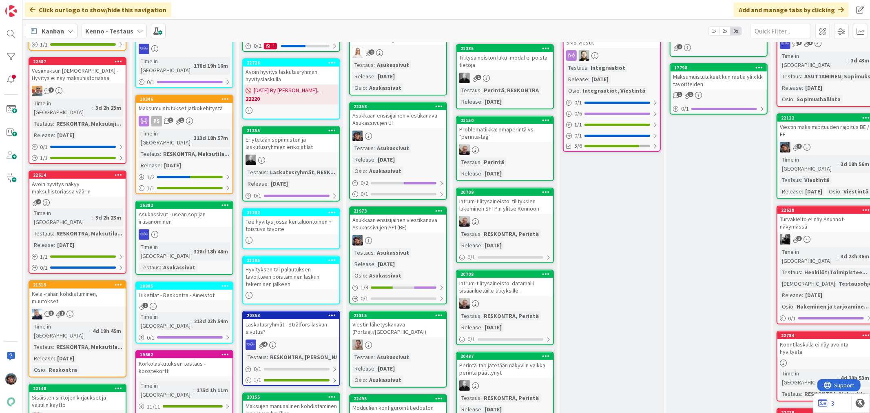
click at [393, 228] on div "Asukkaan ensisijainen viestikanava Asukassivujen API (BE)" at bounding box center [398, 223] width 96 height 18
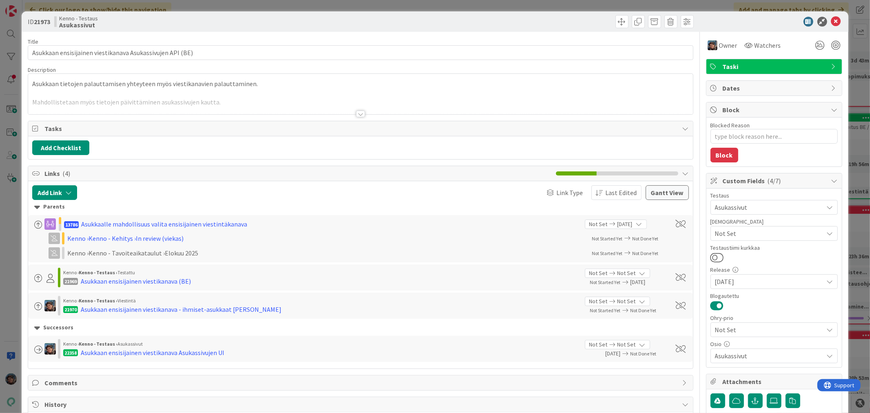
click at [359, 113] on div at bounding box center [360, 113] width 9 height 7
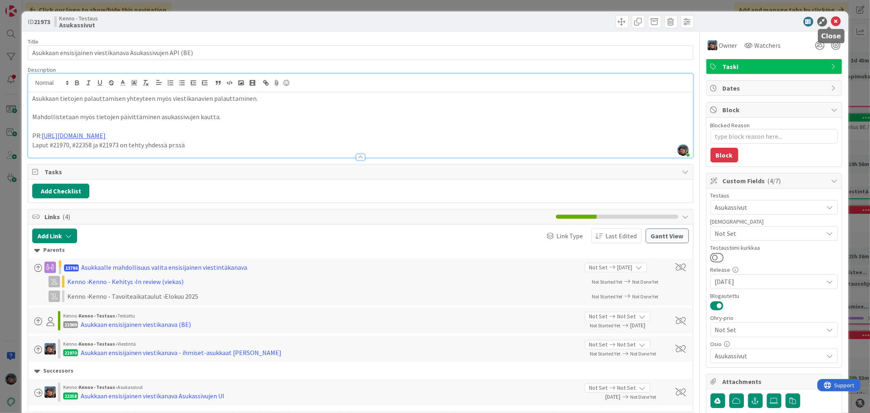
click at [831, 21] on icon at bounding box center [836, 22] width 10 height 10
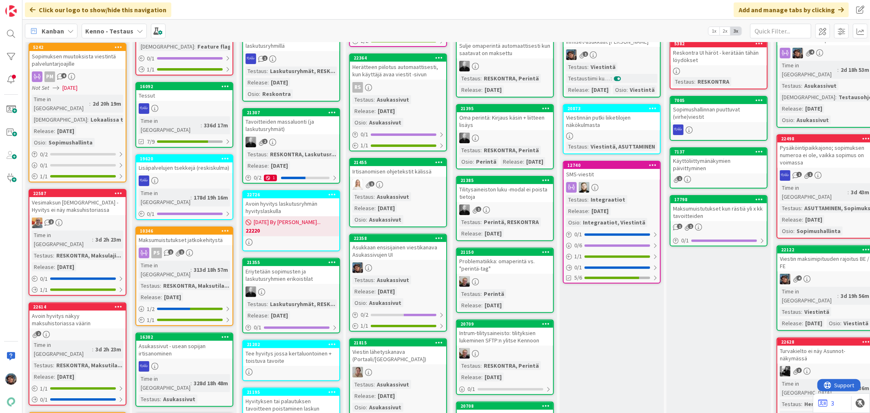
scroll to position [45, 0]
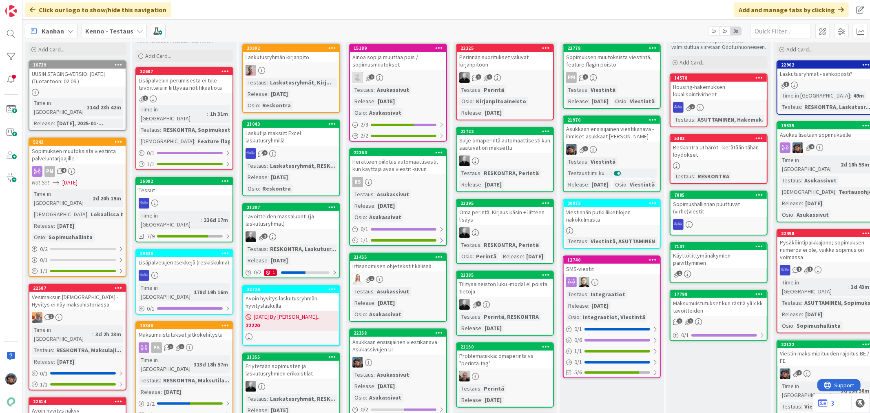
click at [620, 166] on link "21970 Asukkaan ensisijainen viestikanava - ihmiset-asukkaat Kenno UI 1 Testaus …" at bounding box center [612, 153] width 98 height 77
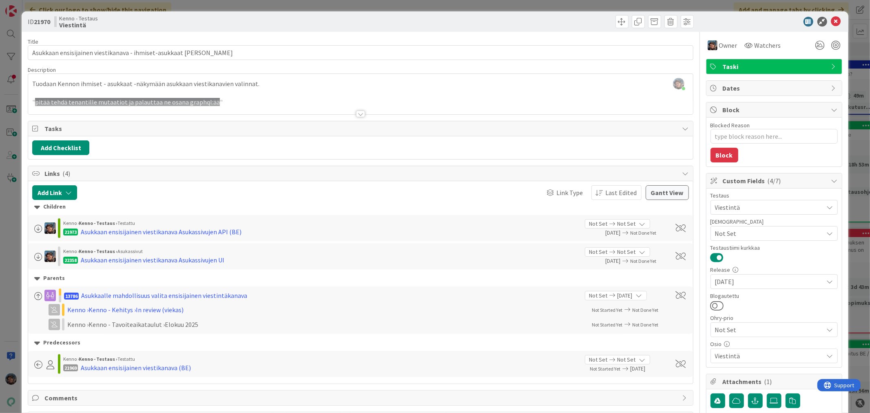
click at [356, 114] on div at bounding box center [360, 113] width 9 height 7
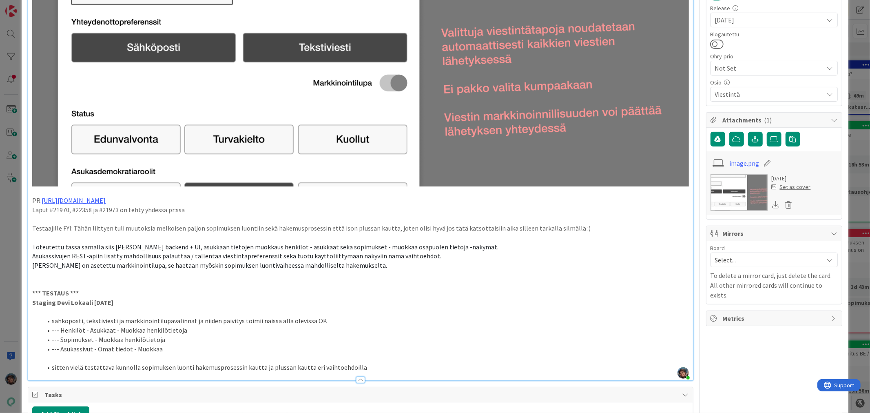
scroll to position [362, 0]
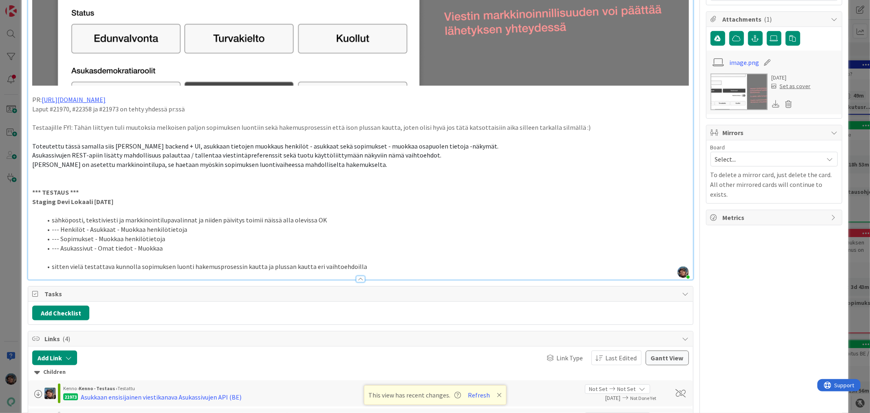
type textarea "x"
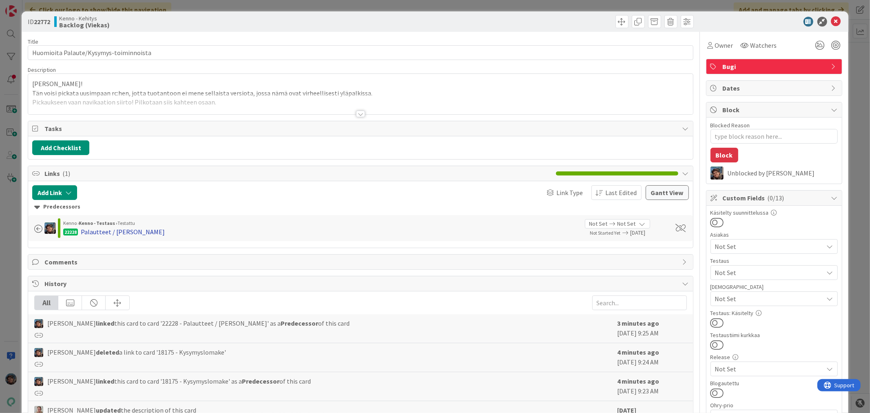
drag, startPoint x: 121, startPoint y: 231, endPoint x: 98, endPoint y: 230, distance: 22.8
click at [98, 230] on div "Palautteet / [PERSON_NAME]" at bounding box center [123, 232] width 84 height 10
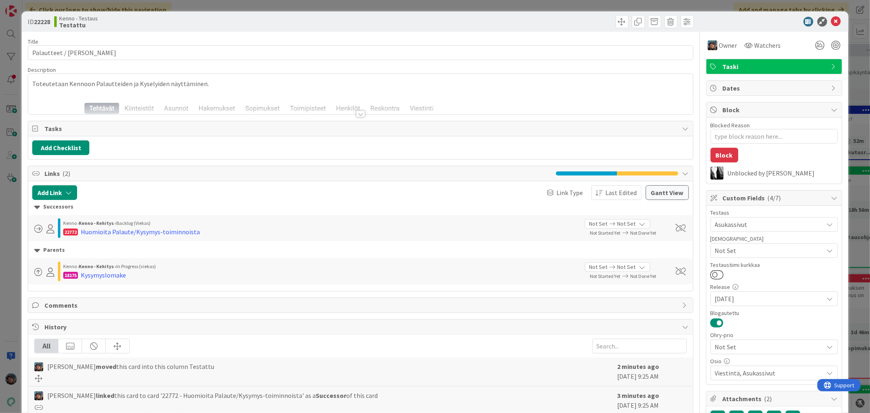
type textarea "x"
drag, startPoint x: 357, startPoint y: 112, endPoint x: 353, endPoint y: 124, distance: 12.8
click at [356, 112] on div at bounding box center [360, 113] width 9 height 7
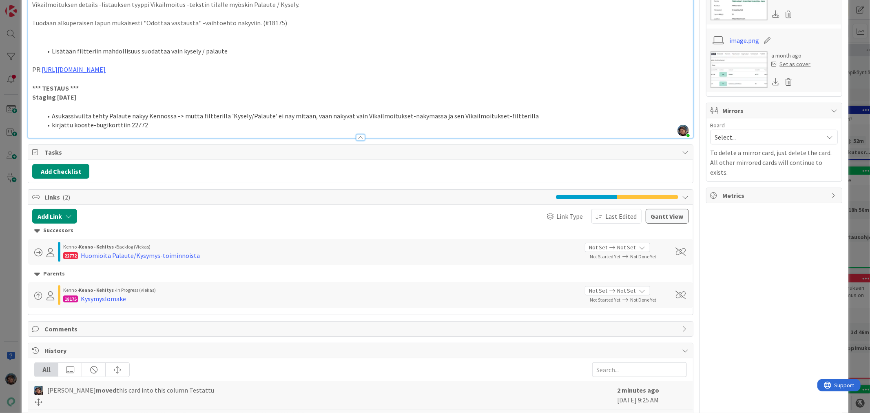
scroll to position [453, 0]
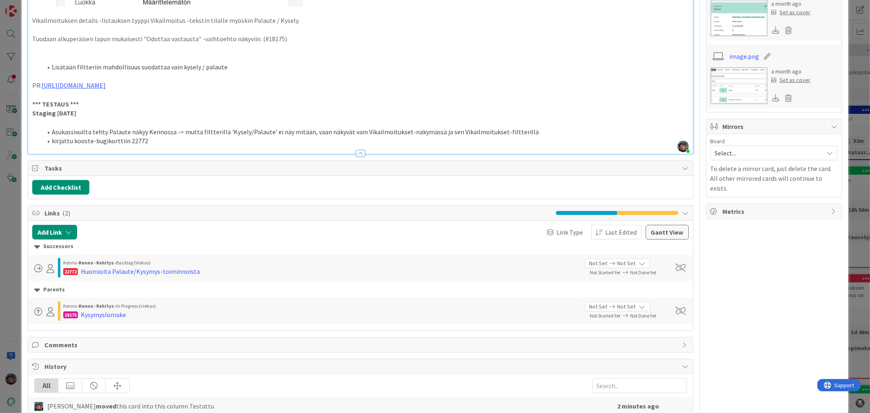
click at [93, 139] on li "kirjattu kooste-bugikorttiin 22772" at bounding box center [365, 140] width 646 height 9
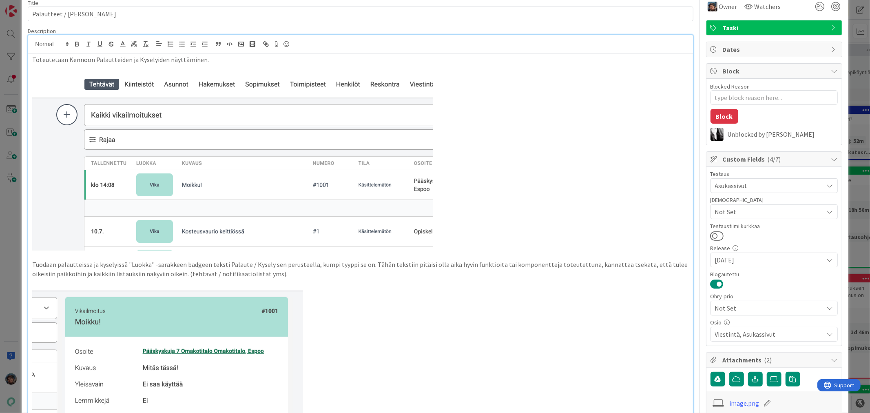
scroll to position [0, 0]
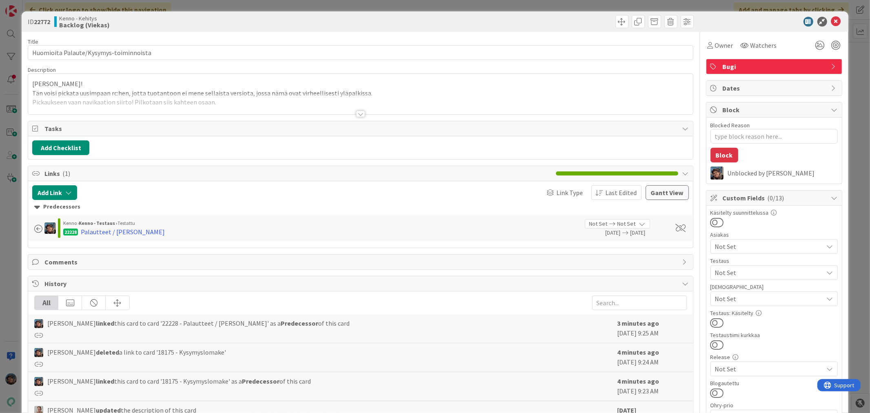
click at [356, 113] on div at bounding box center [360, 113] width 9 height 7
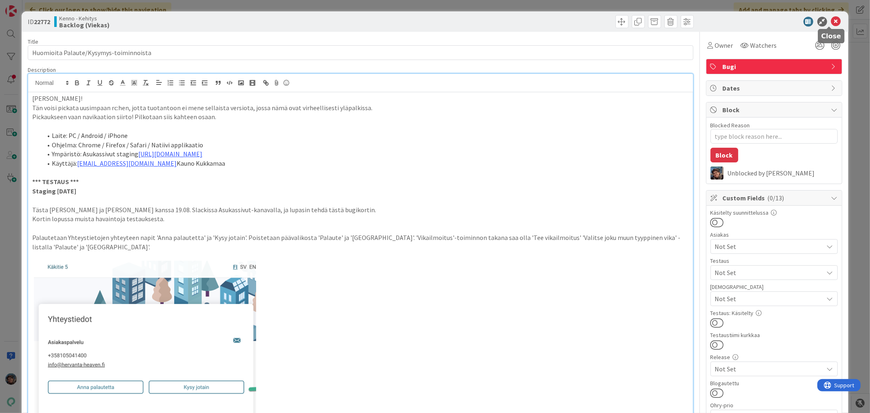
click at [831, 20] on icon at bounding box center [836, 22] width 10 height 10
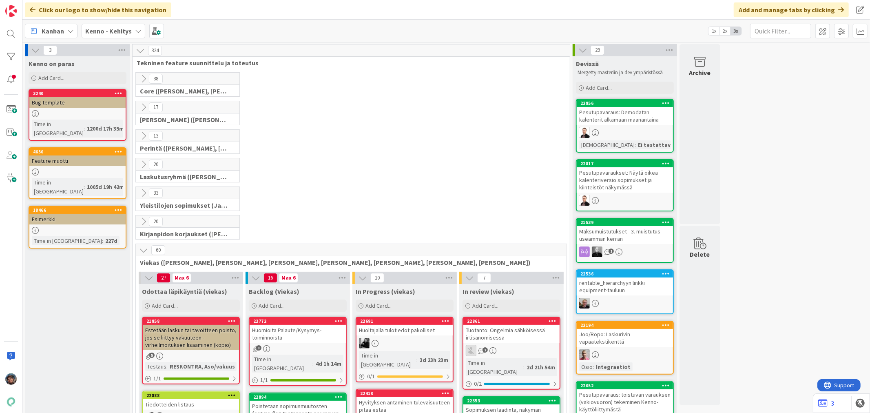
click at [105, 29] on b "Kenno - Kehitys" at bounding box center [108, 31] width 46 height 8
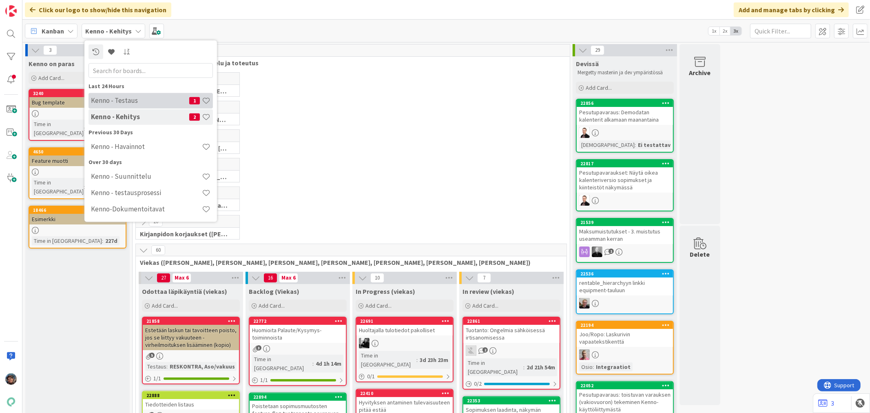
click at [126, 104] on div "Kenno - Testaus 1" at bounding box center [150, 100] width 124 height 15
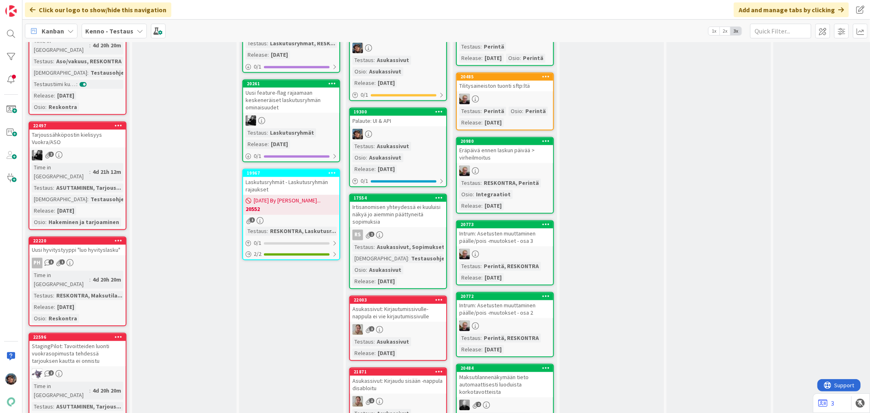
scroll to position [1314, 0]
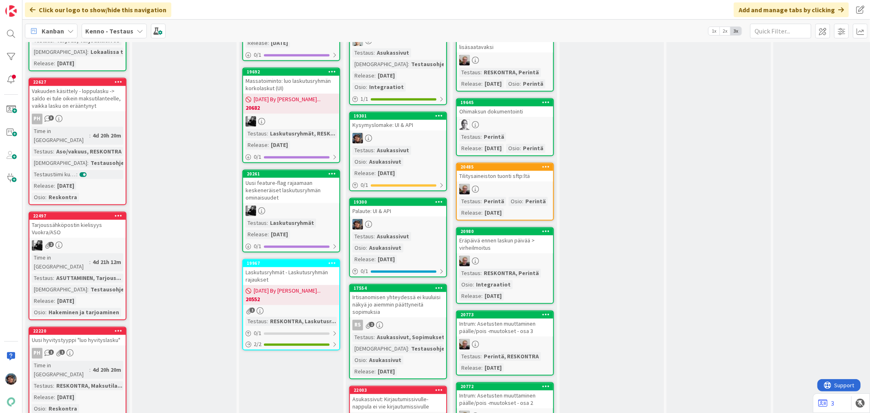
click at [416, 146] on div "Testaus : Asukassivut Osio : Asukassivut Release : 2025-08-06" at bounding box center [397, 162] width 91 height 32
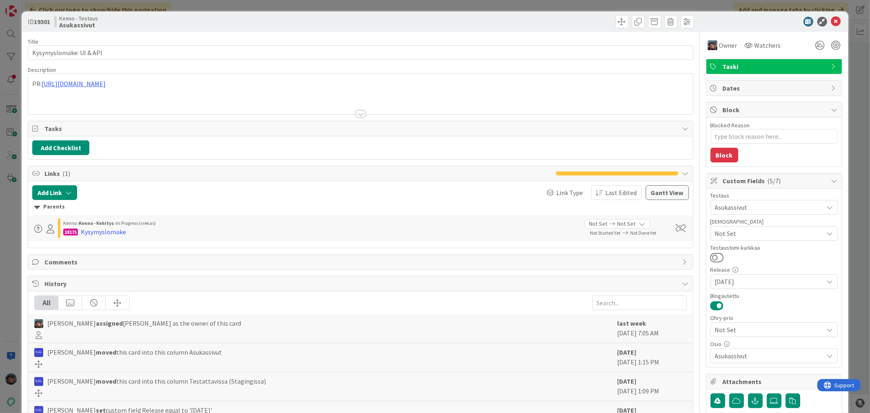
click at [356, 113] on div at bounding box center [360, 113] width 9 height 7
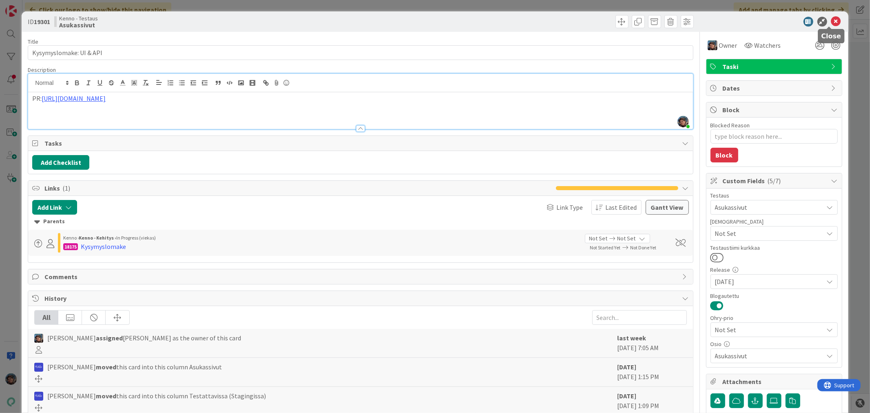
click at [831, 19] on icon at bounding box center [836, 22] width 10 height 10
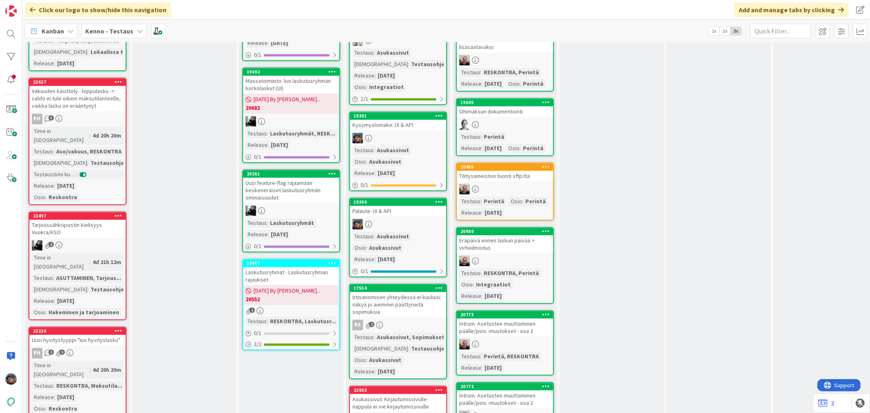
click at [397, 232] on div "Asukassivut" at bounding box center [393, 236] width 36 height 9
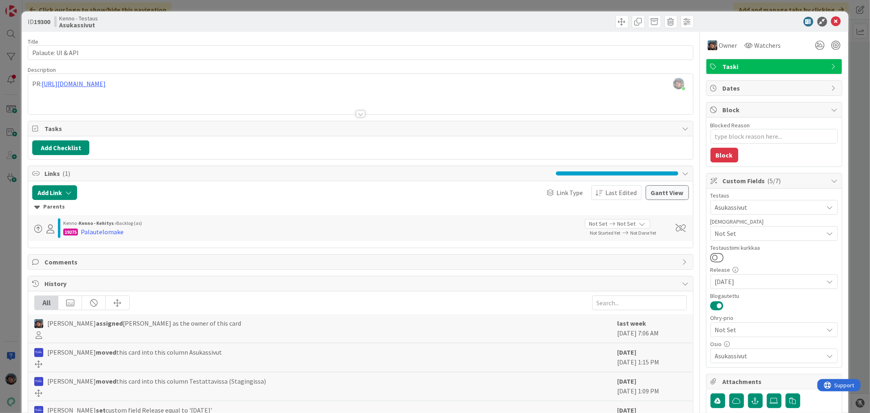
type textarea "x"
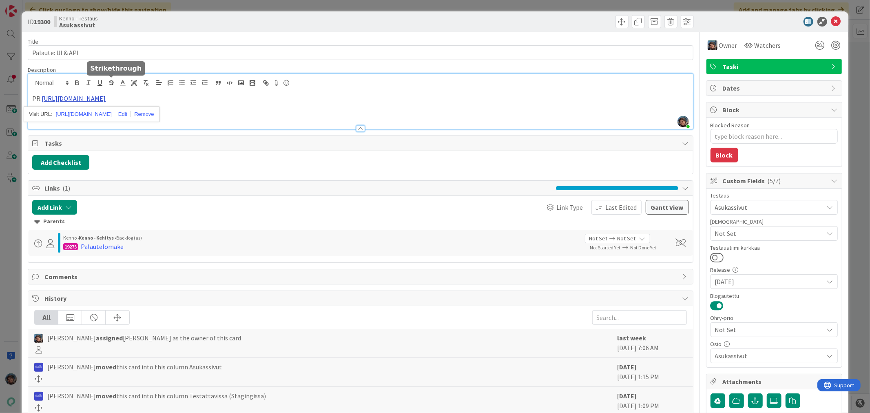
drag, startPoint x: 111, startPoint y: 83, endPoint x: 88, endPoint y: 101, distance: 29.6
click at [356, 129] on div at bounding box center [360, 128] width 9 height 7
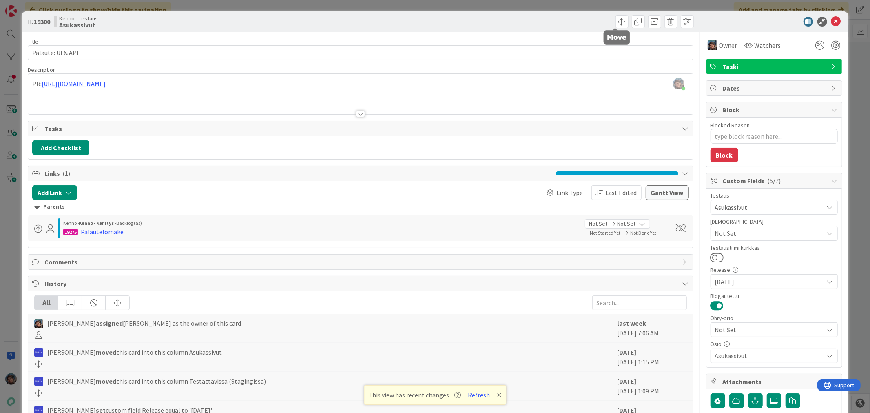
click at [831, 19] on icon at bounding box center [836, 22] width 10 height 10
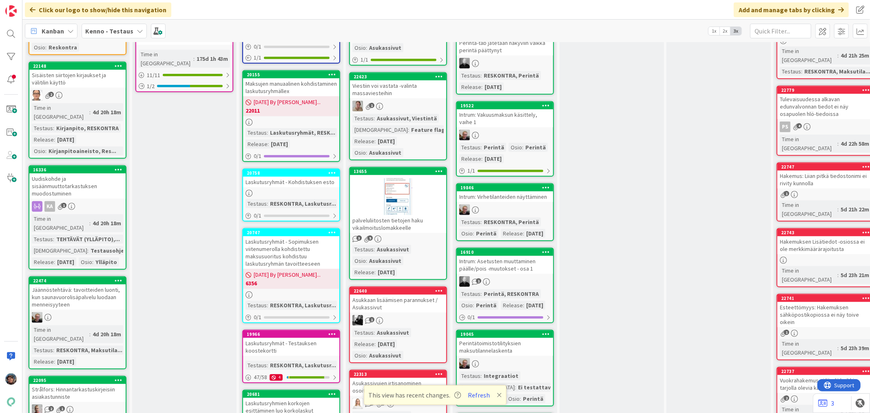
scroll to position [589, 0]
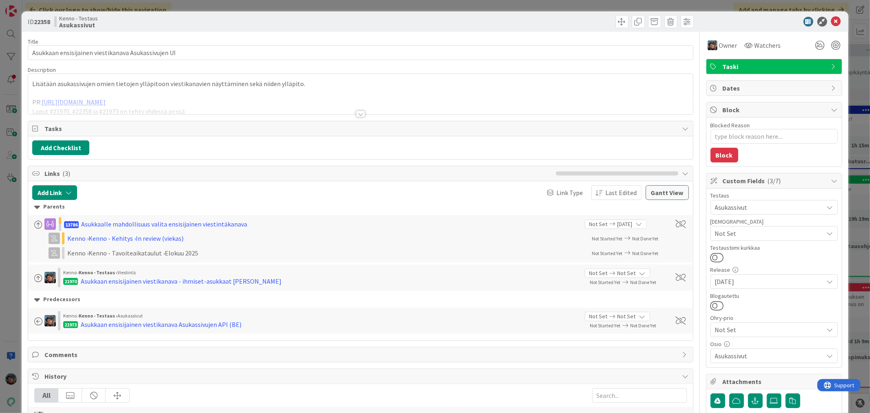
drag, startPoint x: 354, startPoint y: 115, endPoint x: 340, endPoint y: 99, distance: 21.1
click at [356, 116] on div at bounding box center [360, 113] width 9 height 7
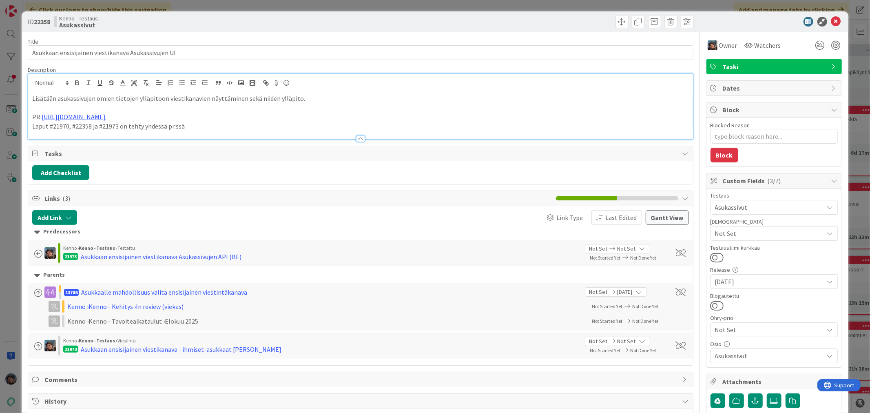
type textarea "x"
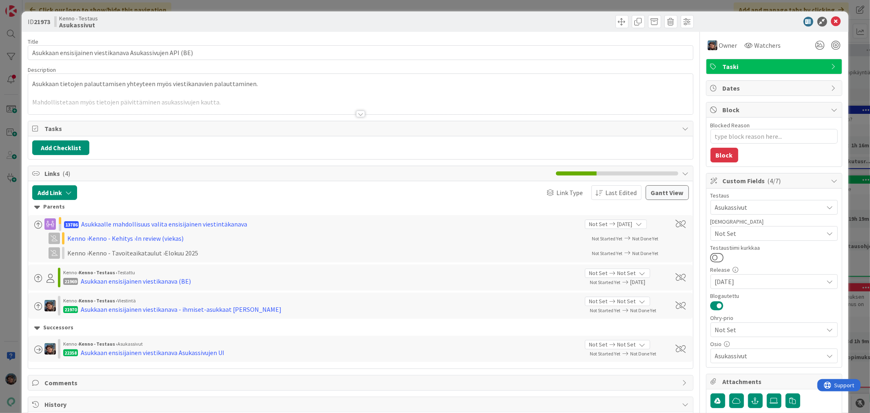
click at [358, 110] on div at bounding box center [360, 103] width 664 height 21
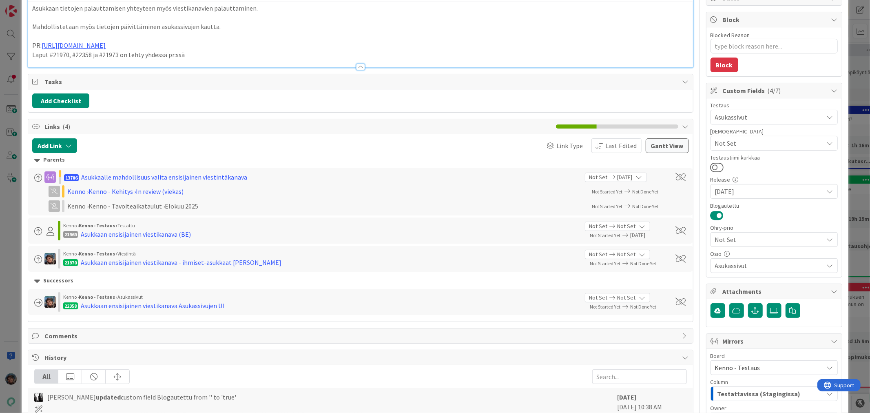
scroll to position [91, 0]
click at [776, 118] on span "Asukassivut" at bounding box center [769, 117] width 108 height 10
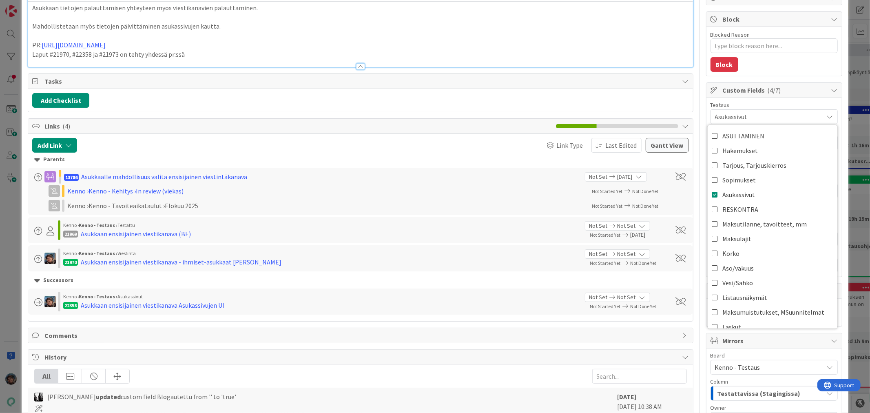
click at [767, 117] on span "Asukassivut" at bounding box center [769, 117] width 108 height 10
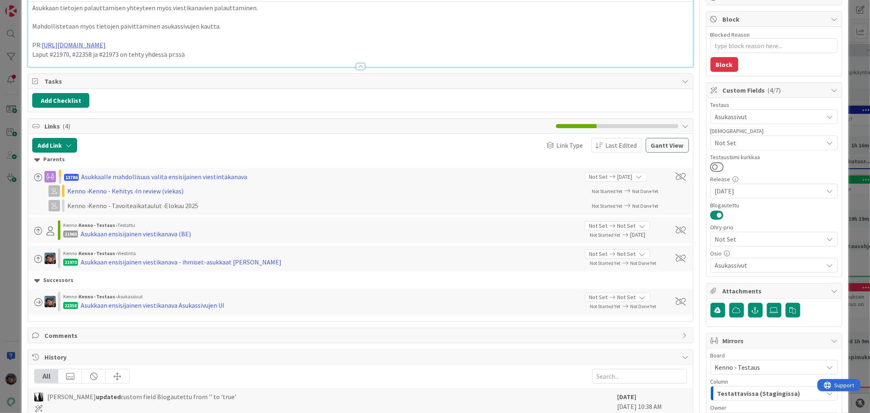
click at [767, 144] on span "Not Set" at bounding box center [769, 143] width 108 height 10
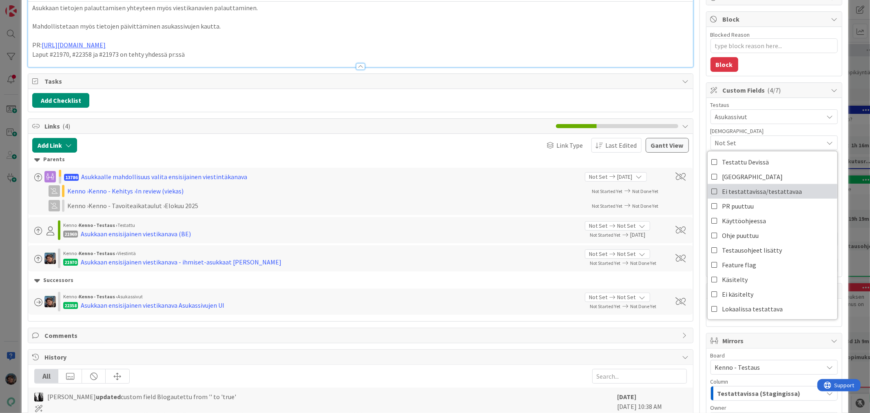
click at [775, 190] on span "Ei testattavissa/testattavaa" at bounding box center [762, 191] width 80 height 12
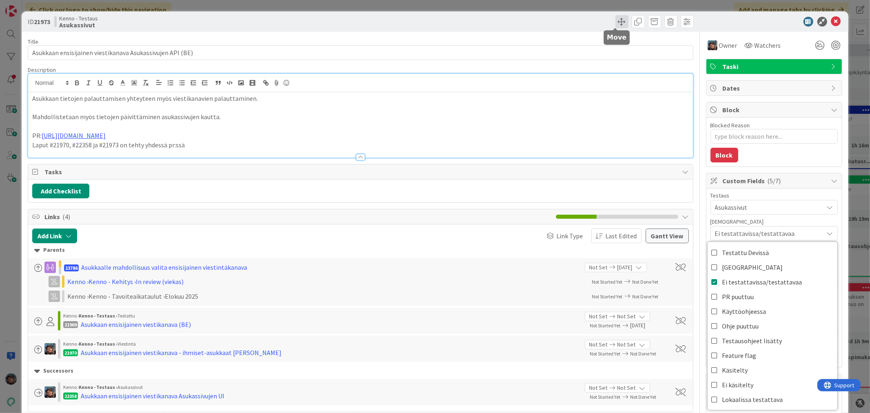
click at [615, 23] on span at bounding box center [621, 21] width 13 height 13
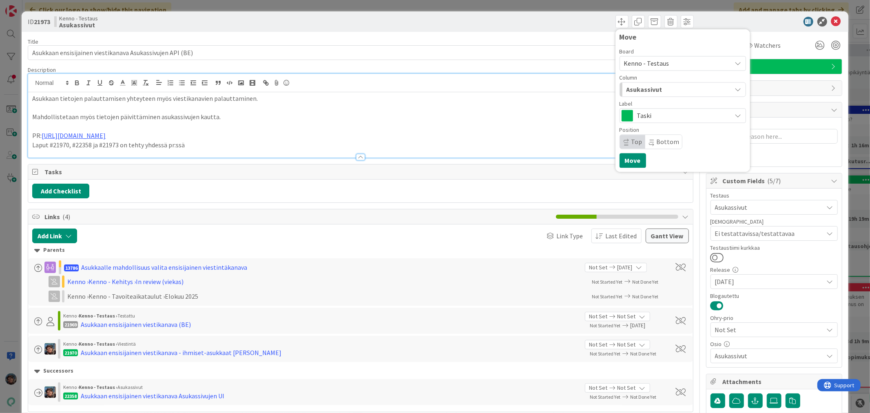
click at [639, 86] on span "Asukassivut" at bounding box center [644, 89] width 36 height 11
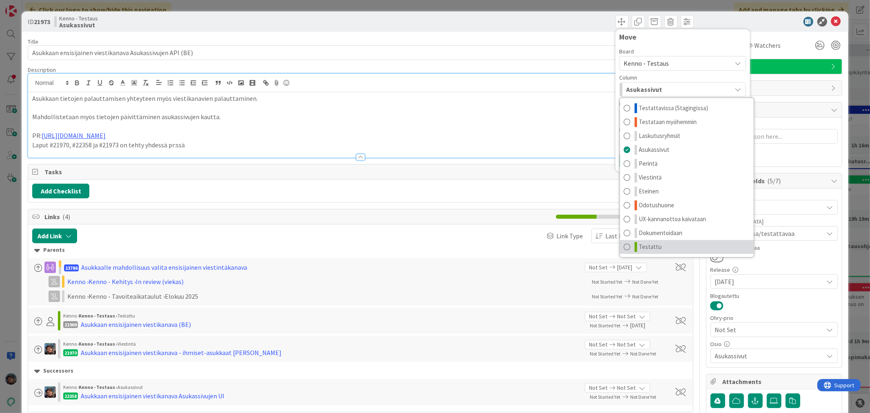
click at [649, 243] on span "Testattu" at bounding box center [650, 247] width 23 height 10
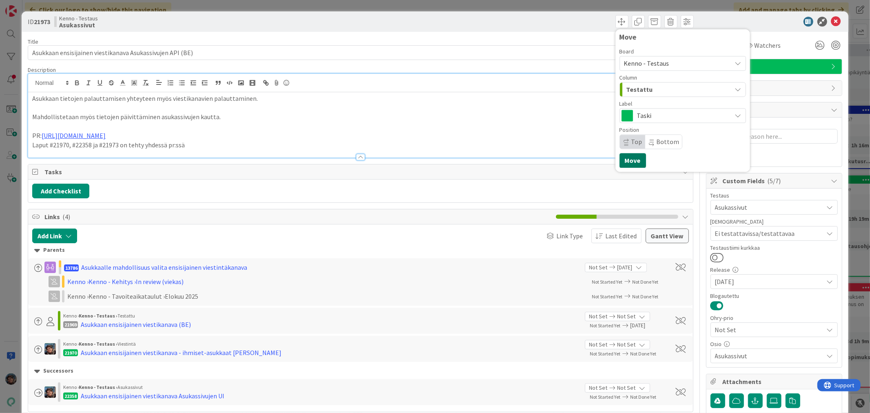
drag, startPoint x: 629, startPoint y: 158, endPoint x: 632, endPoint y: 168, distance: 10.8
click at [628, 159] on button "Move" at bounding box center [632, 160] width 27 height 15
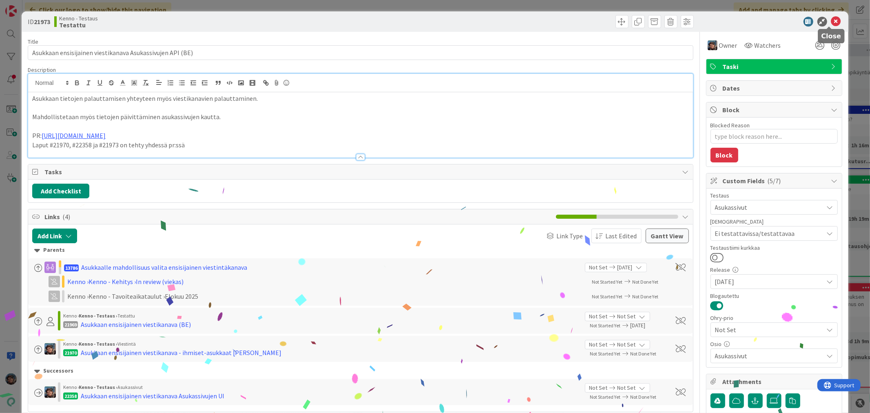
click at [831, 18] on icon at bounding box center [836, 22] width 10 height 10
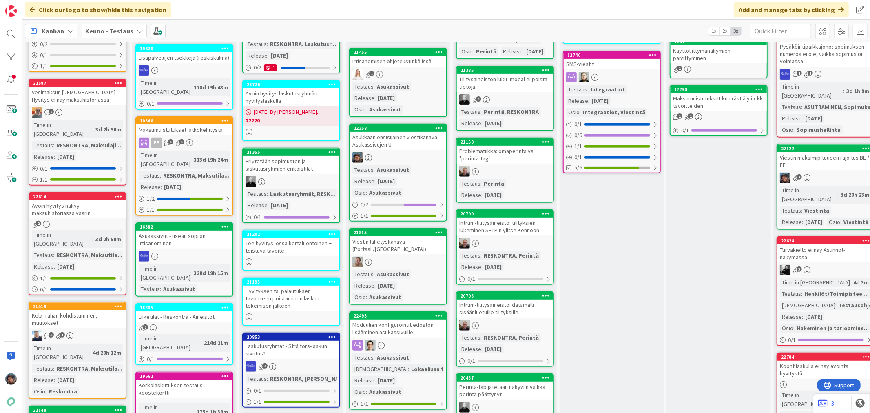
scroll to position [272, 0]
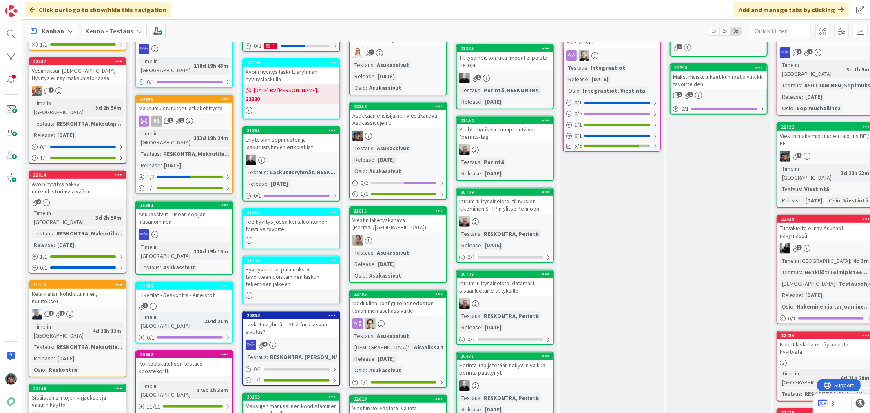
click at [401, 136] on div at bounding box center [398, 135] width 96 height 11
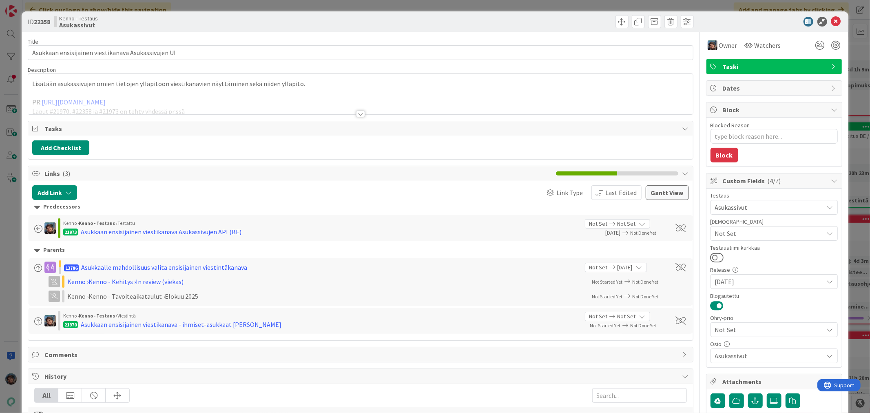
click at [358, 114] on div at bounding box center [360, 113] width 9 height 7
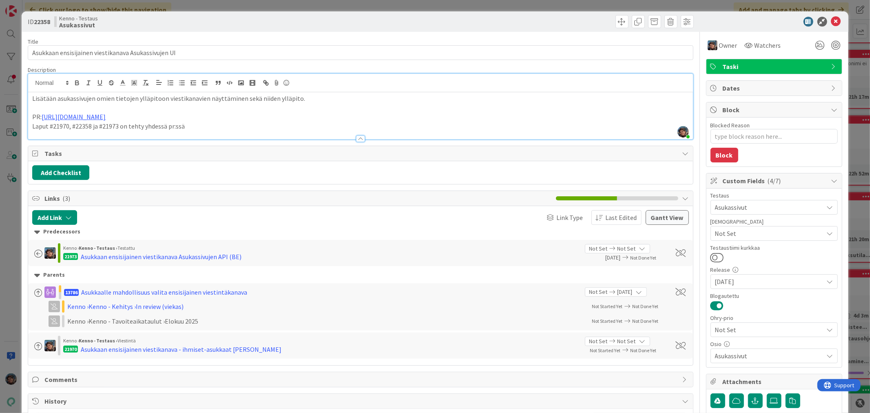
type textarea "x"
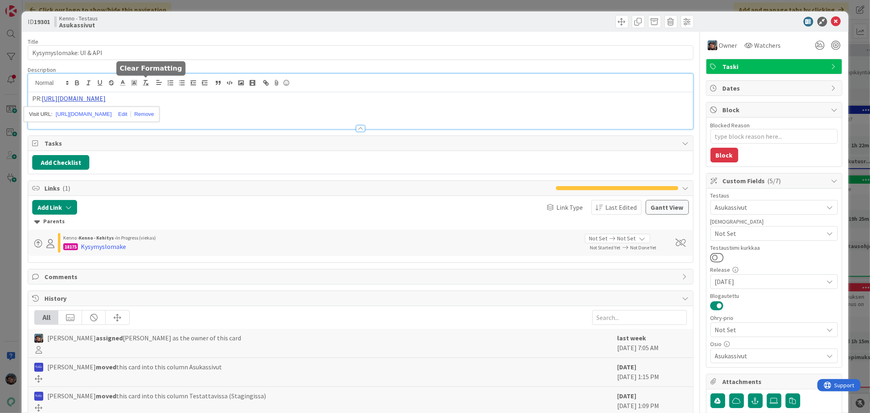
drag, startPoint x: 150, startPoint y: 84, endPoint x: 112, endPoint y: 100, distance: 40.9
click at [106, 100] on link "[URL][DOMAIN_NAME]" at bounding box center [74, 98] width 64 height 8
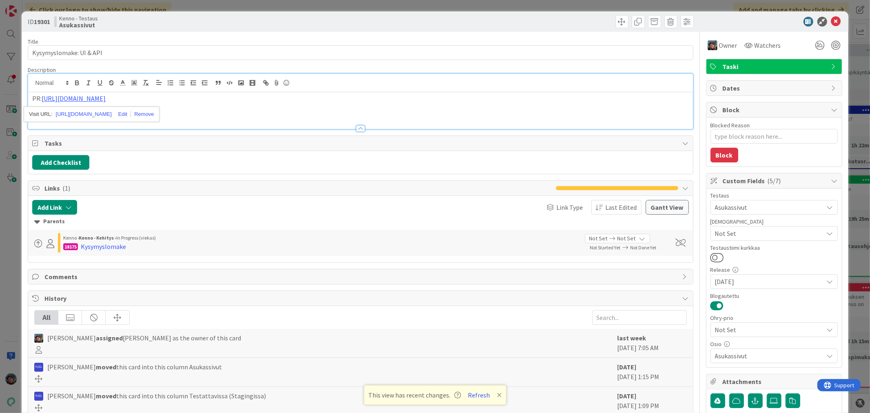
type textarea "x"
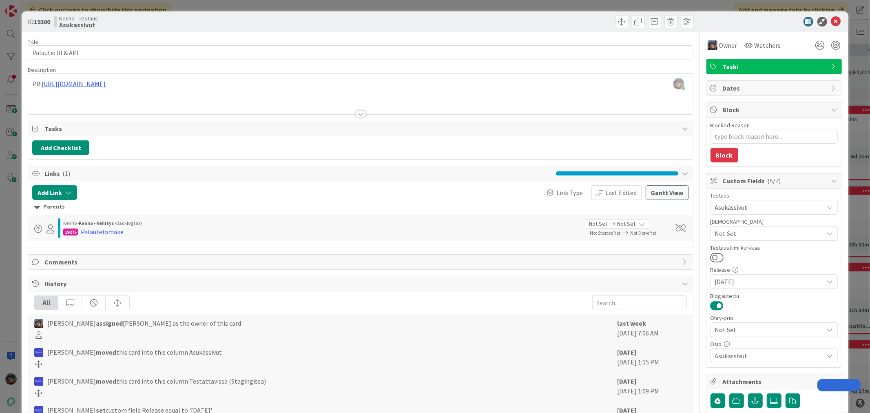
type textarea "x"
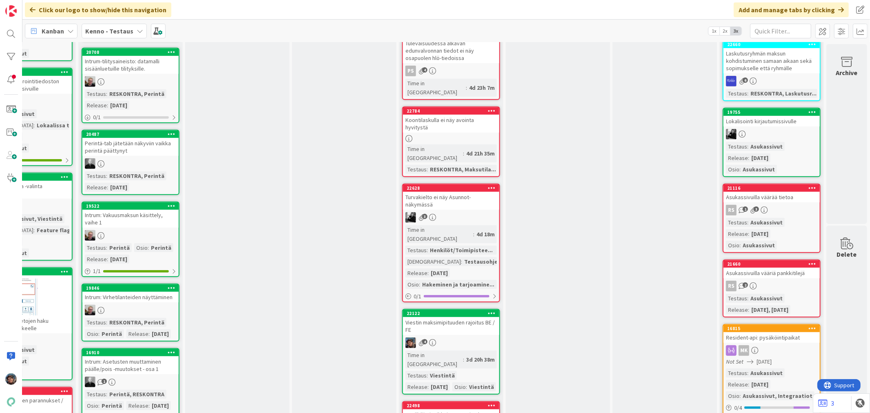
scroll to position [498, 380]
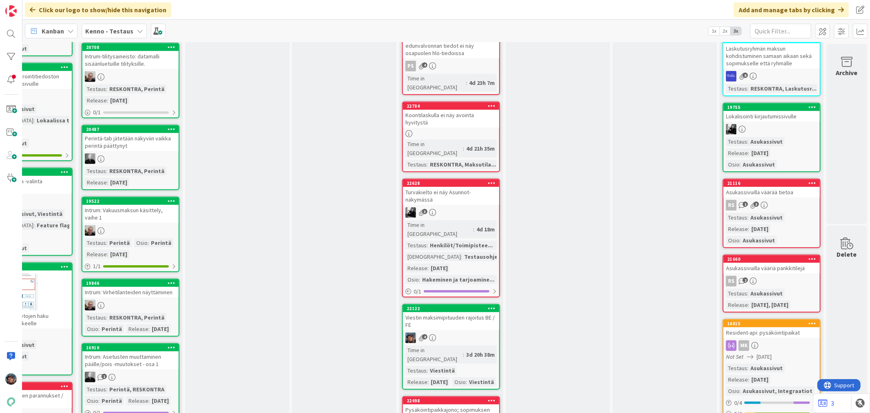
click at [457, 332] on div "4" at bounding box center [451, 337] width 96 height 11
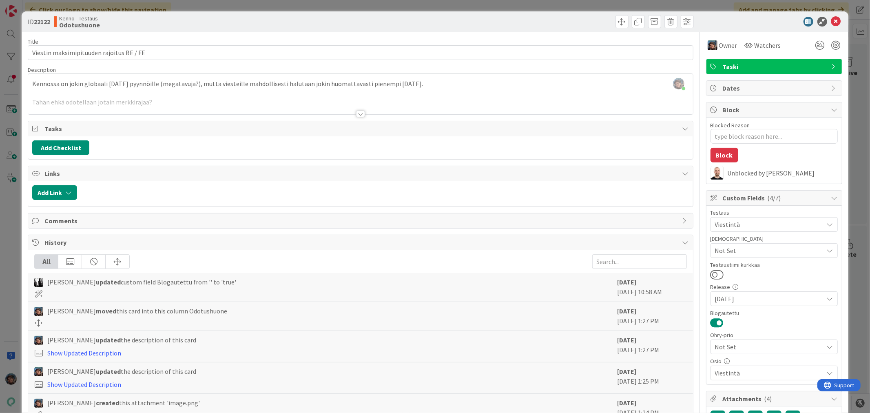
click at [356, 111] on div at bounding box center [360, 113] width 9 height 7
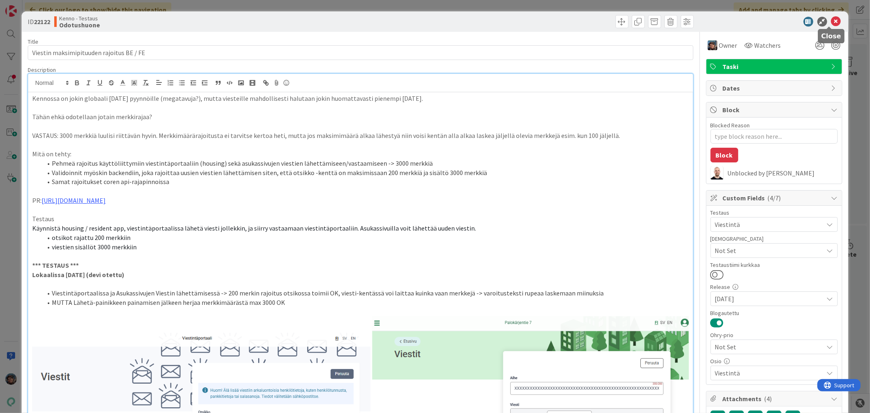
click at [831, 21] on icon at bounding box center [836, 22] width 10 height 10
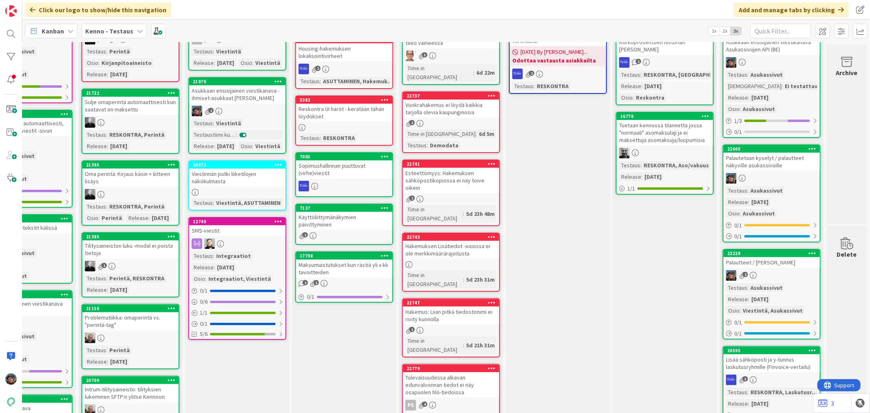
scroll to position [0, 380]
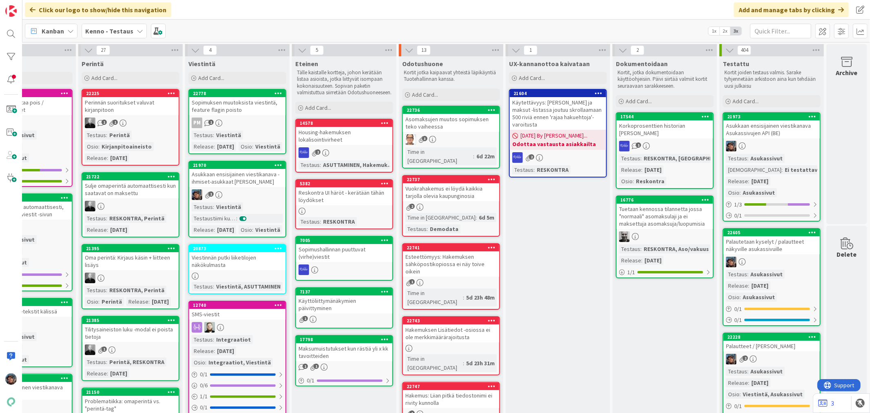
click at [457, 203] on div "2" at bounding box center [451, 206] width 96 height 7
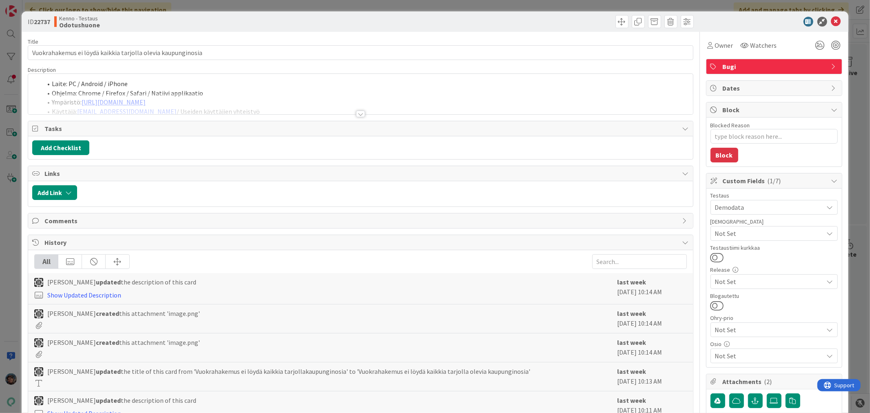
click at [356, 115] on div at bounding box center [360, 113] width 9 height 7
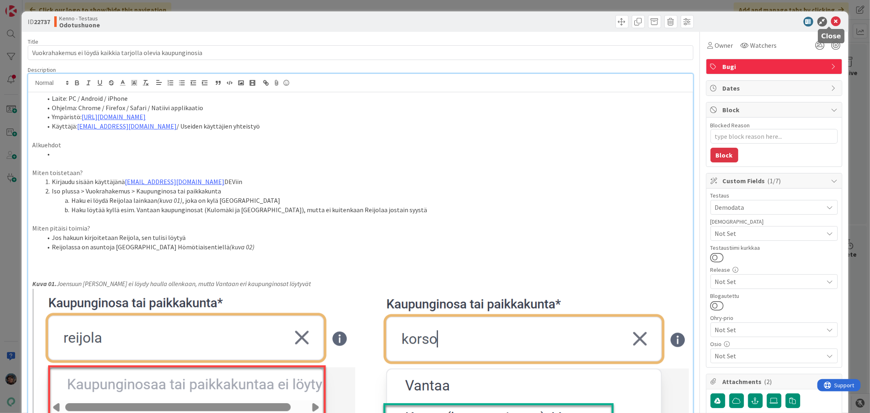
click at [831, 20] on icon at bounding box center [836, 22] width 10 height 10
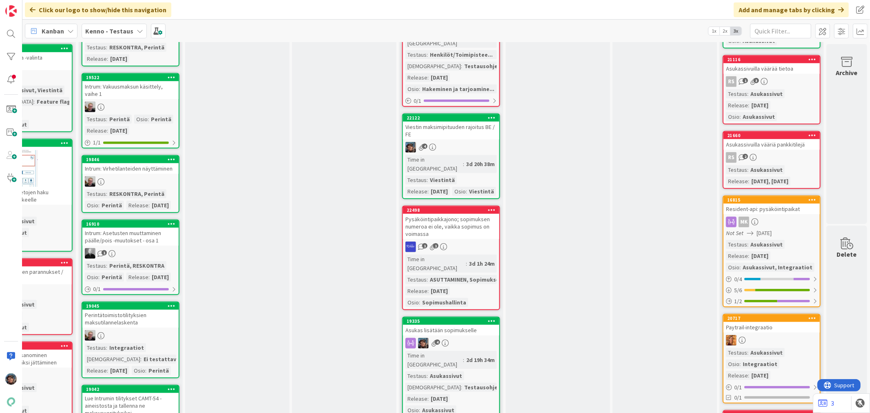
scroll to position [634, 380]
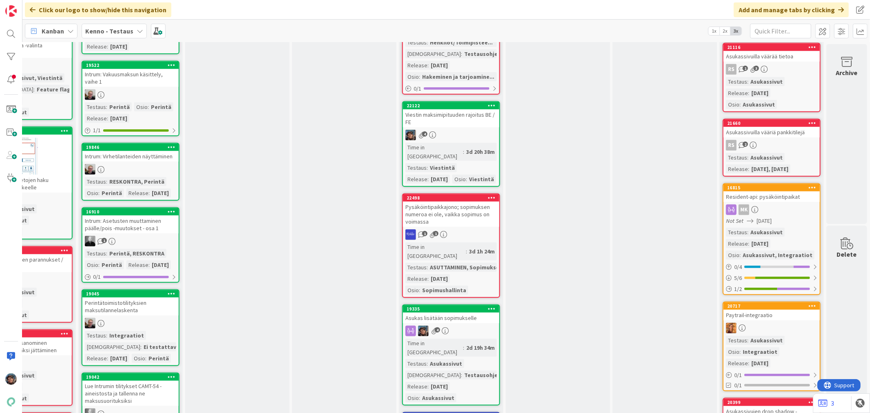
click at [470, 338] on div "Time in Column : 2d 19h 34m Testaus : Asukassivut Testaushuomiot : Testausohjee…" at bounding box center [450, 370] width 91 height 64
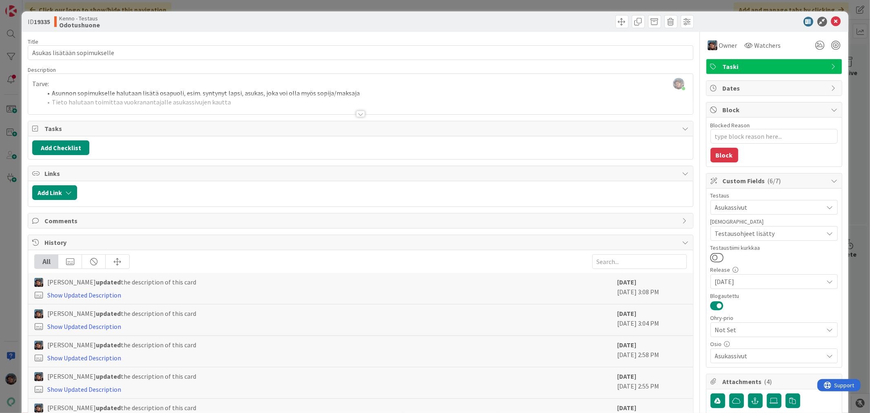
click at [358, 113] on div at bounding box center [360, 113] width 9 height 7
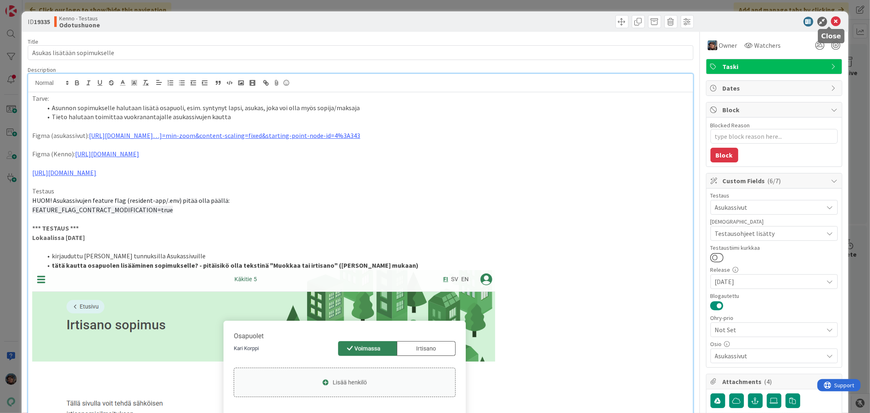
click at [831, 21] on icon at bounding box center [836, 22] width 10 height 10
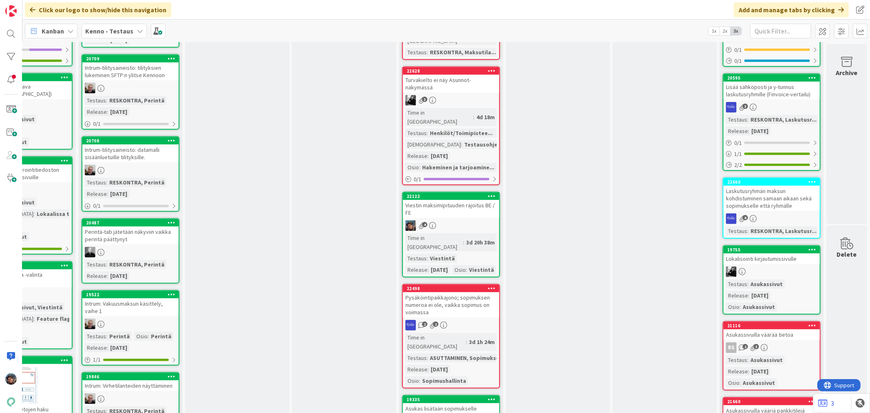
scroll to position [408, 380]
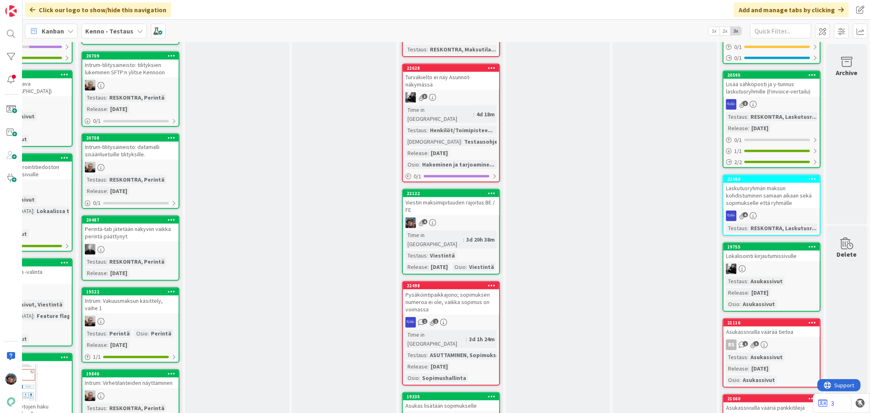
click at [474, 230] on div "Time in Column : 3d 20h 38m Testaus : Viestintä Release : 2025-08-20 Osio : Vie…" at bounding box center [450, 250] width 91 height 41
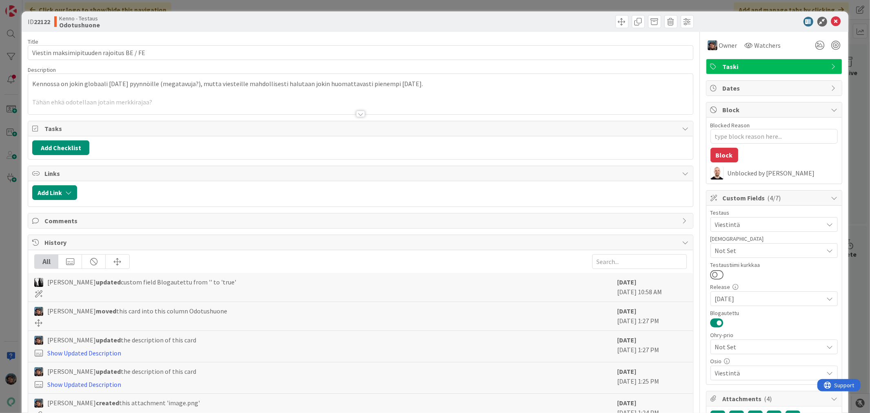
click at [351, 112] on div at bounding box center [360, 103] width 664 height 21
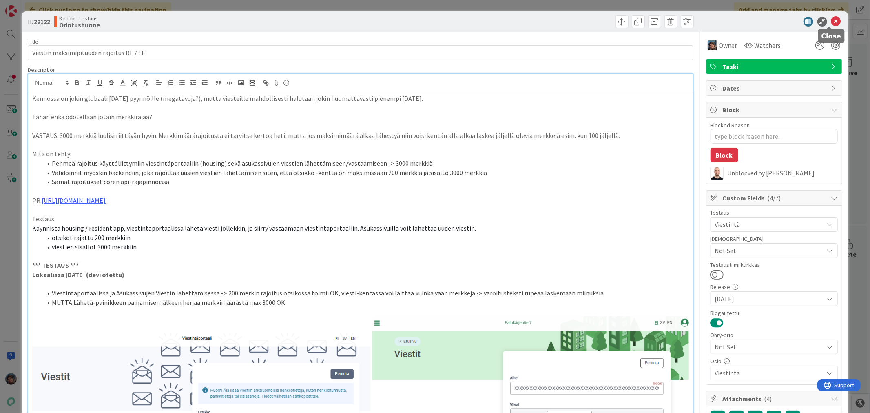
click at [831, 19] on icon at bounding box center [836, 22] width 10 height 10
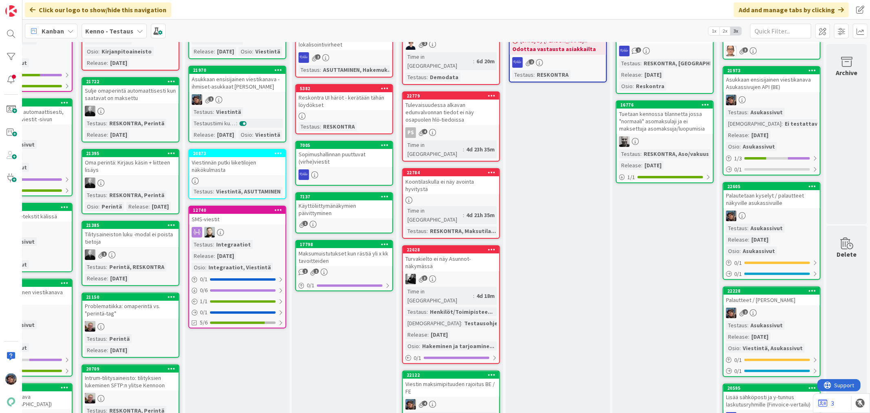
scroll to position [91, 380]
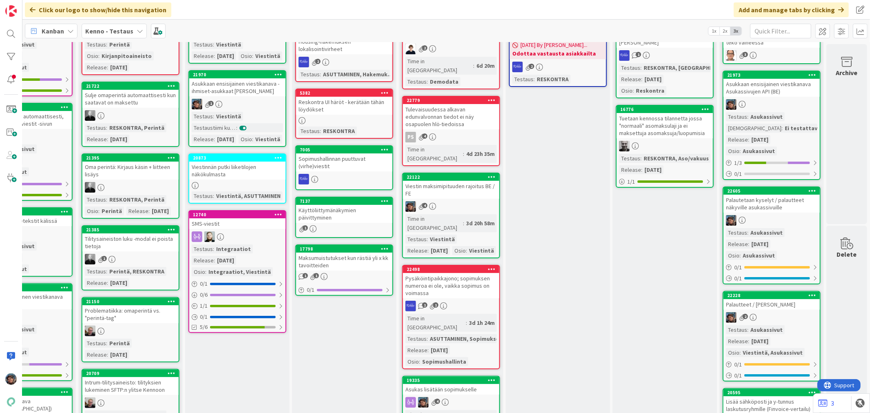
click at [438, 201] on div "4" at bounding box center [451, 206] width 96 height 11
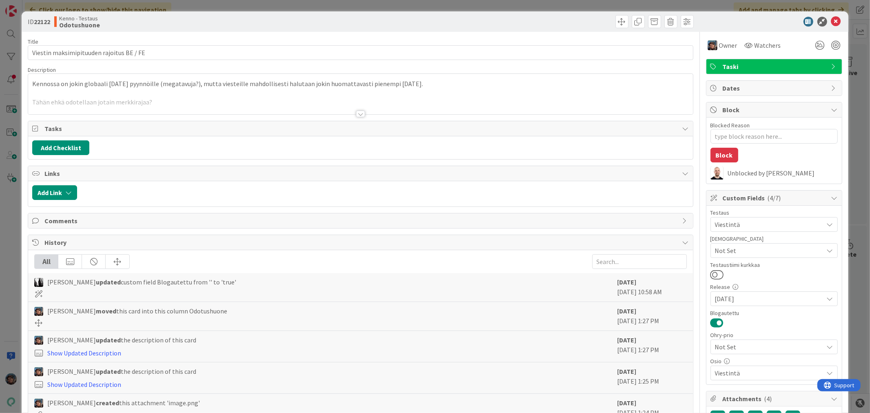
click at [356, 115] on div at bounding box center [360, 113] width 9 height 7
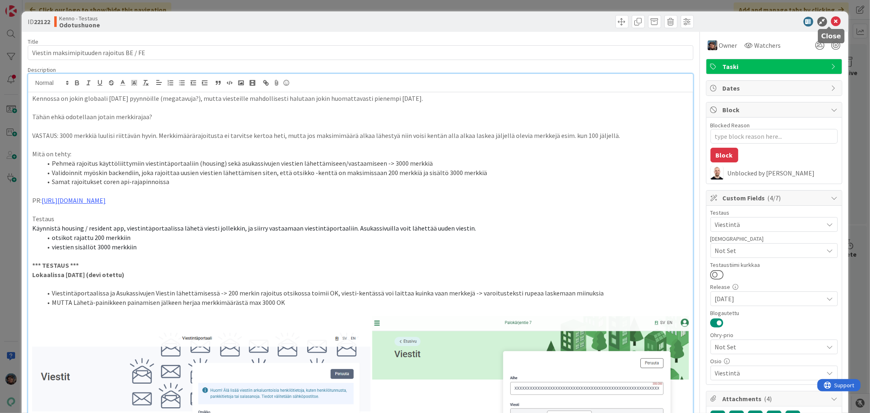
click at [831, 23] on icon at bounding box center [836, 22] width 10 height 10
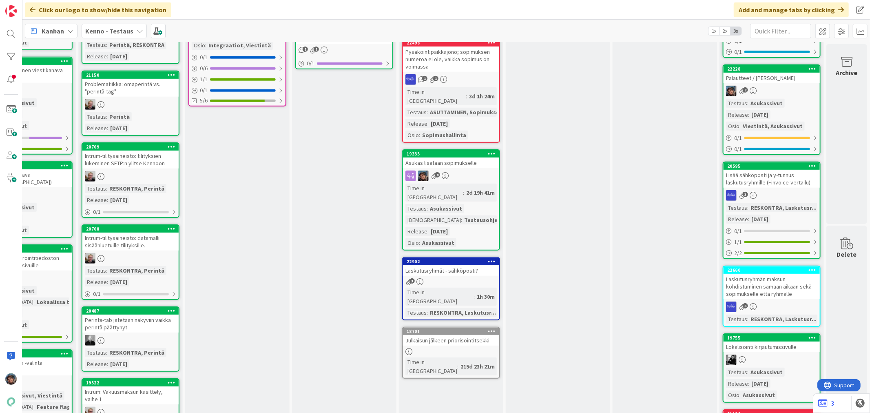
scroll to position [272, 380]
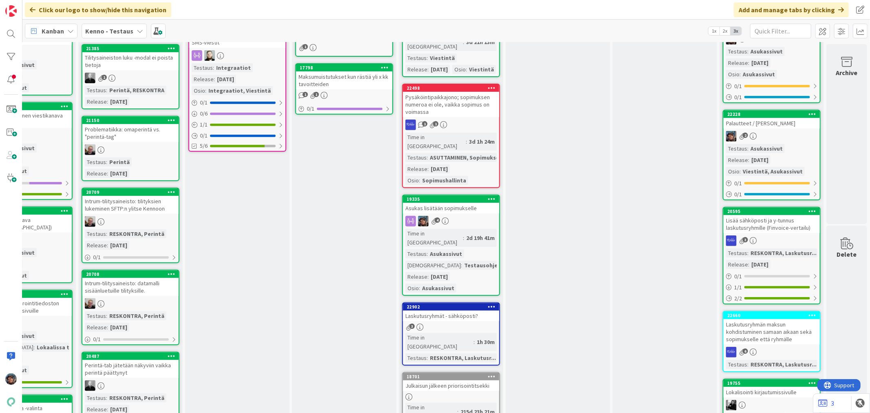
click at [464, 233] on div "2d 19h 41m" at bounding box center [480, 237] width 33 height 9
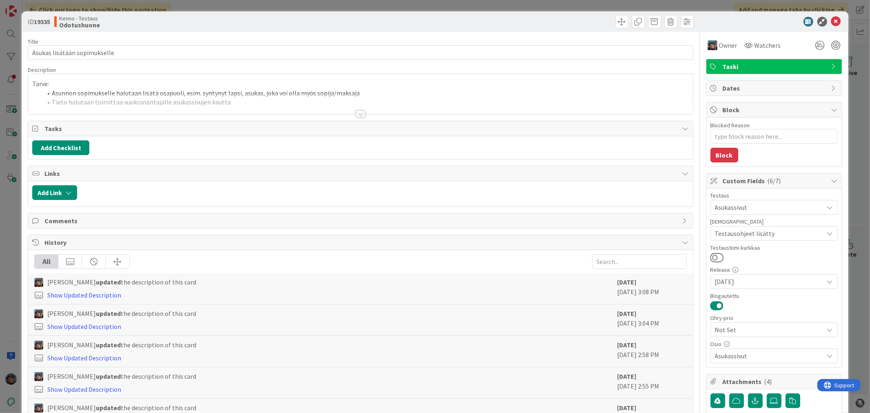
click at [356, 112] on div at bounding box center [360, 113] width 9 height 7
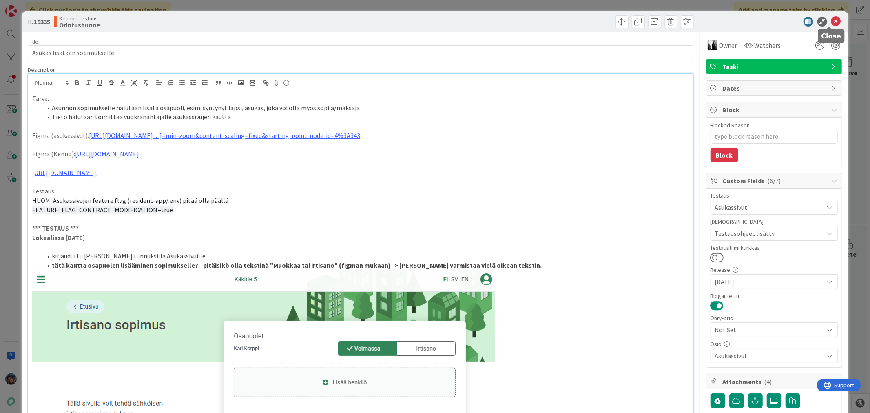
click at [831, 22] on icon at bounding box center [836, 22] width 10 height 10
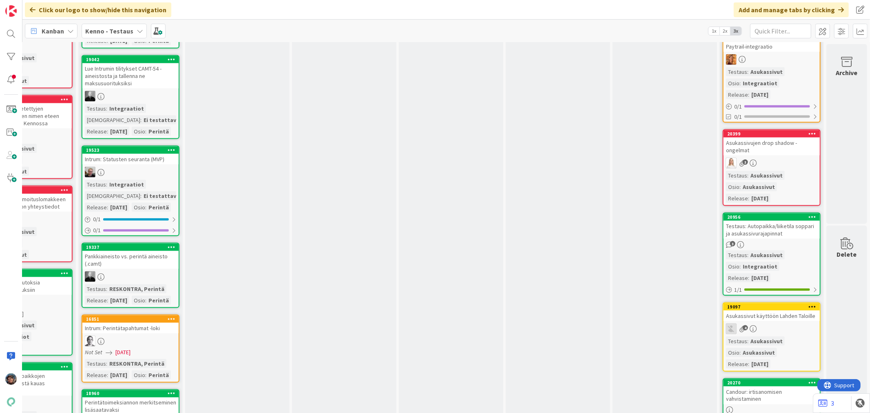
scroll to position [996, 380]
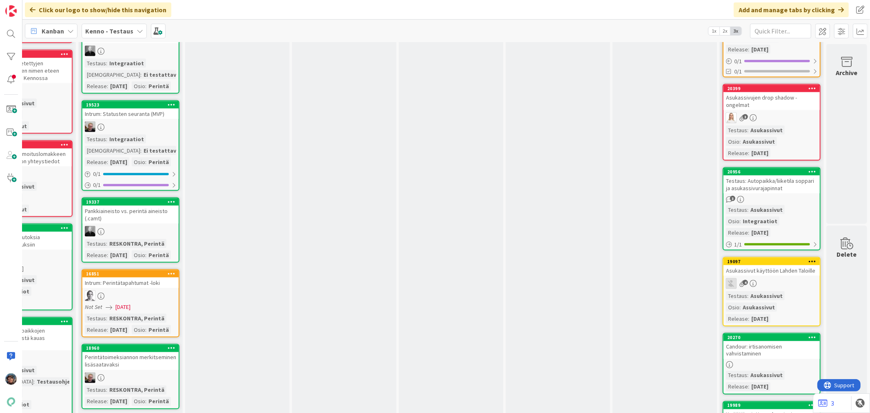
click at [756, 196] on div "3" at bounding box center [771, 199] width 96 height 7
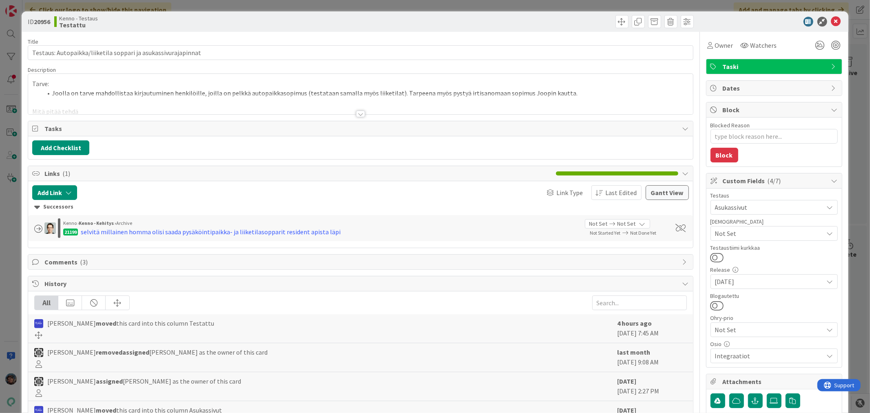
type textarea "x"
click at [351, 111] on div at bounding box center [360, 103] width 664 height 21
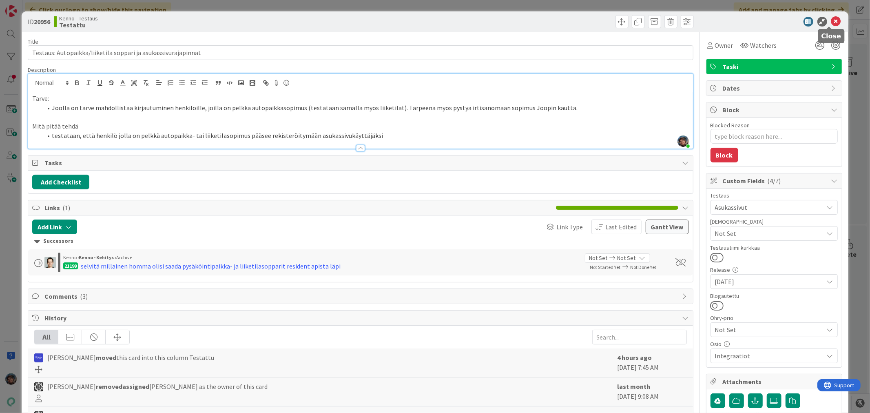
click at [831, 19] on icon at bounding box center [836, 22] width 10 height 10
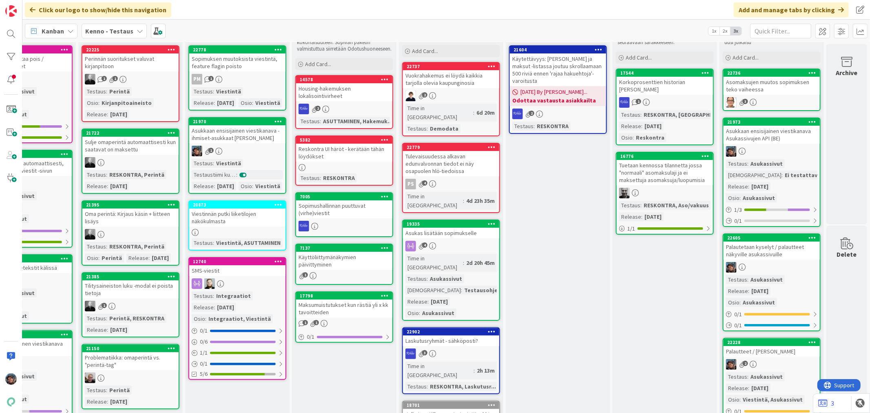
scroll to position [0, 380]
